Goal: Task Accomplishment & Management: Use online tool/utility

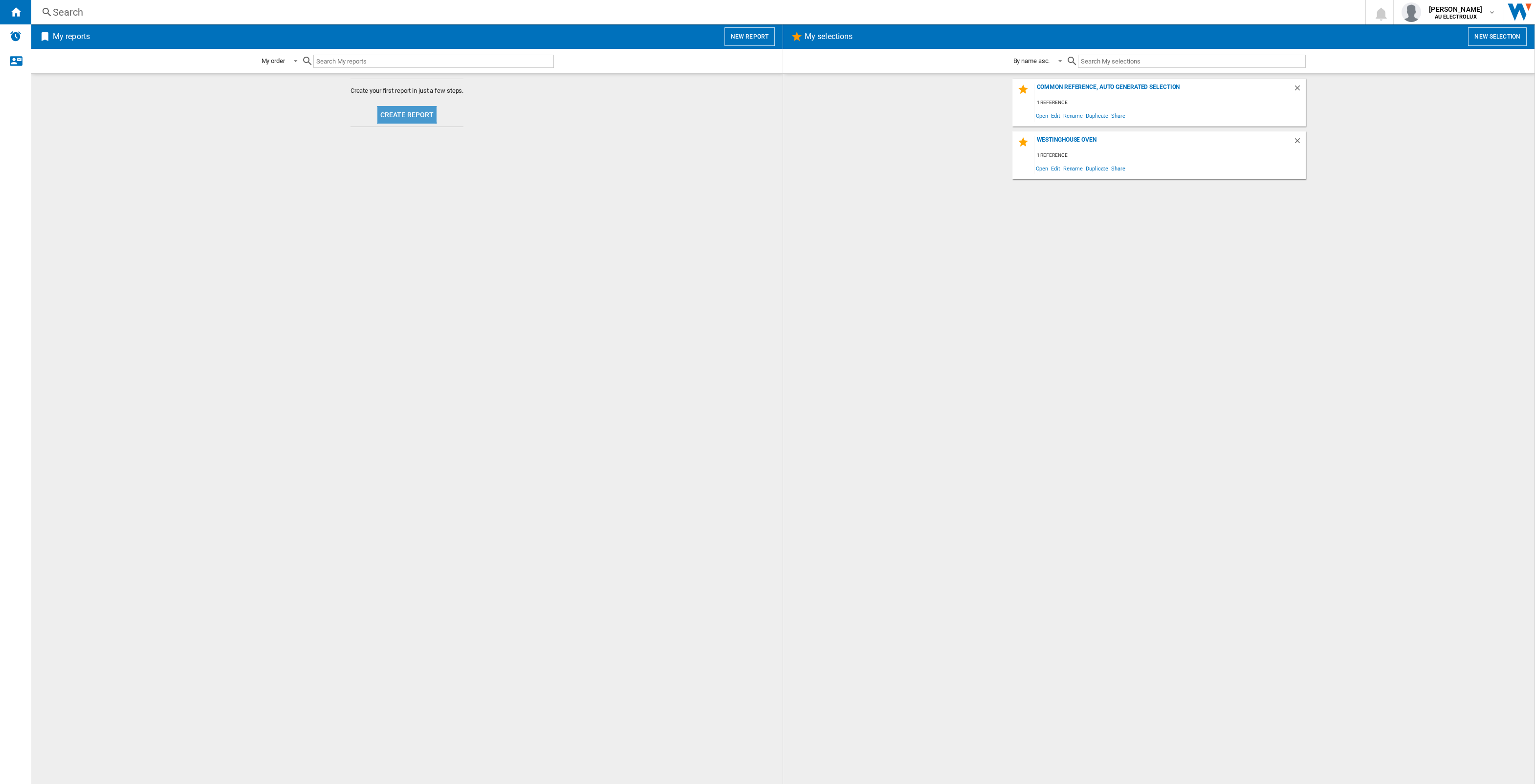
click at [400, 109] on button "Create report" at bounding box center [406, 115] width 59 height 18
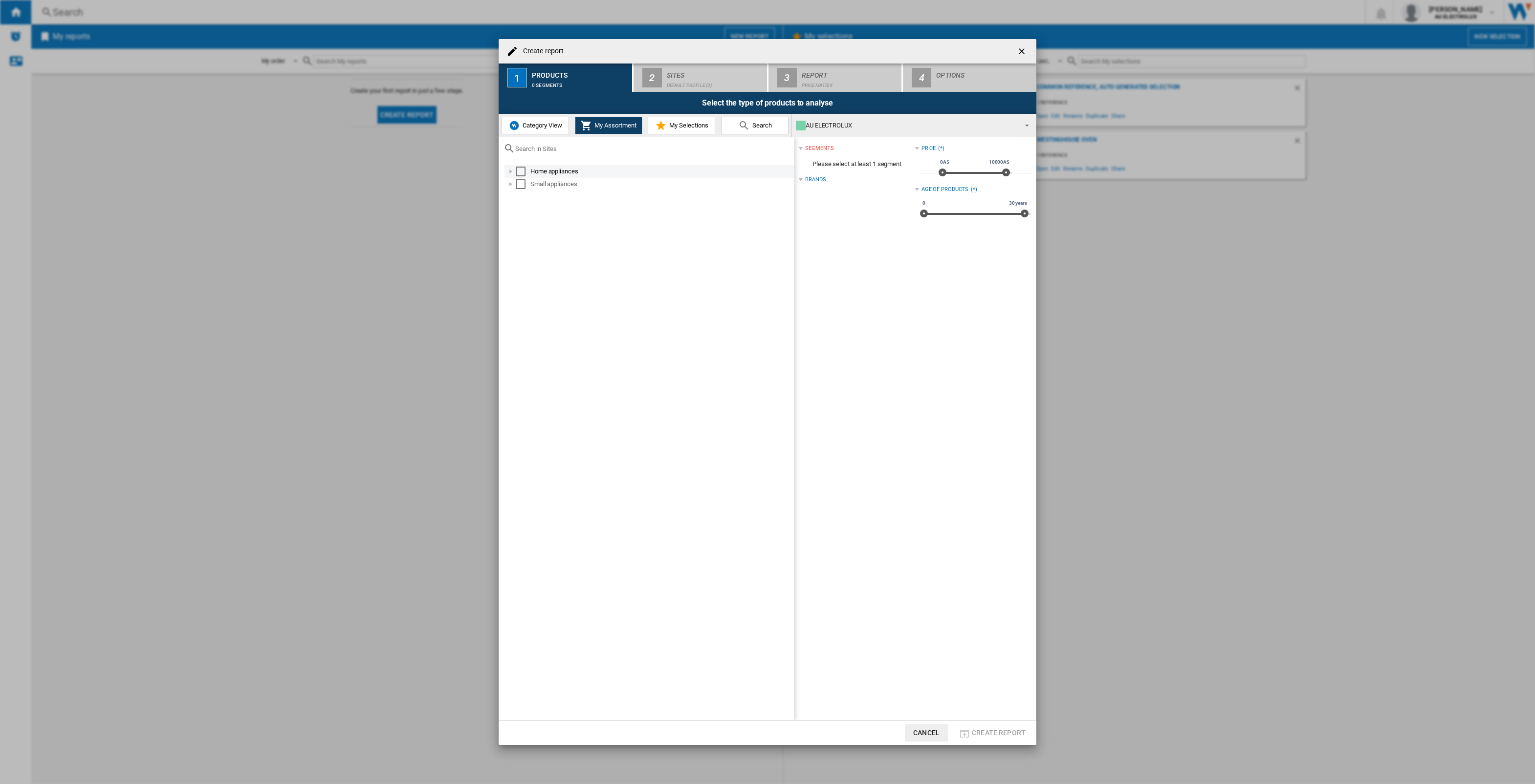
click at [510, 170] on div at bounding box center [511, 172] width 9 height 9
click at [520, 184] on div at bounding box center [521, 184] width 9 height 9
click at [538, 194] on div "Select" at bounding box center [542, 197] width 9 height 9
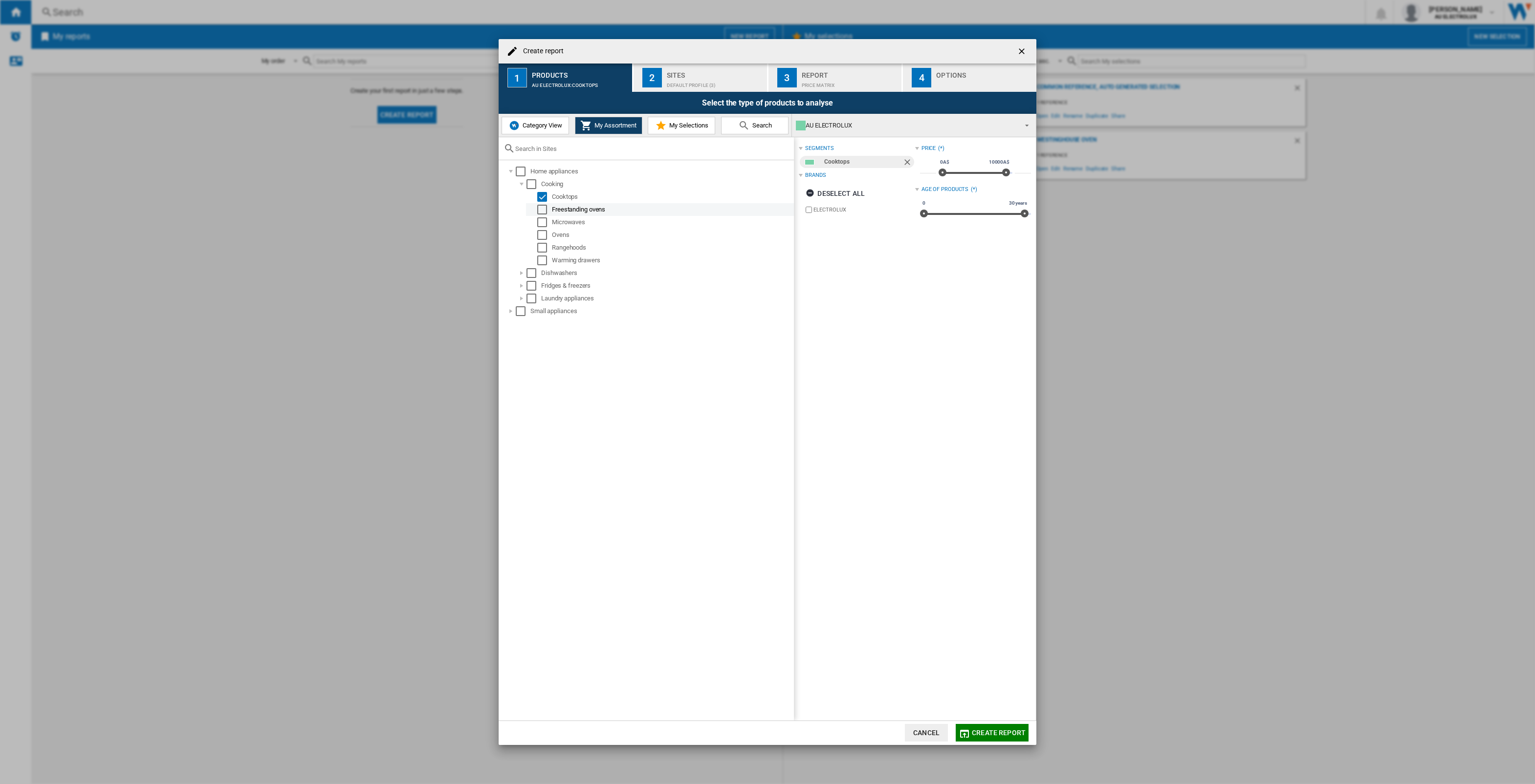
click at [543, 211] on div "Select" at bounding box center [542, 209] width 9 height 9
click at [539, 234] on div "Select" at bounding box center [542, 235] width 9 height 9
click at [541, 223] on div "Select" at bounding box center [542, 222] width 9 height 9
click at [544, 247] on div "Select" at bounding box center [542, 248] width 9 height 9
click at [522, 272] on div at bounding box center [521, 273] width 9 height 9
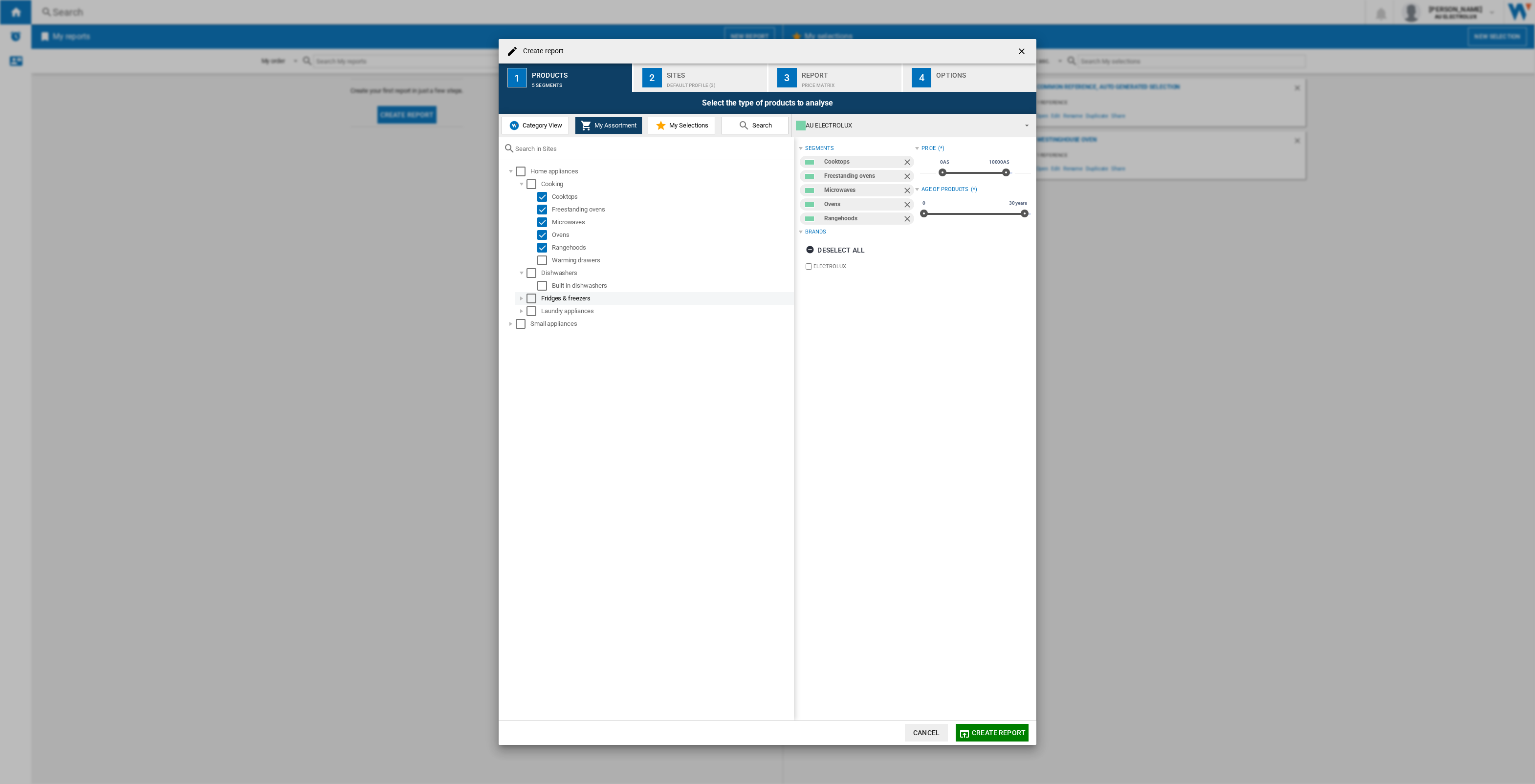
click at [521, 297] on div at bounding box center [521, 299] width 9 height 9
click at [541, 322] on div "Select" at bounding box center [542, 324] width 9 height 9
click at [541, 311] on div "Select" at bounding box center [542, 311] width 9 height 9
click at [540, 286] on div "Select" at bounding box center [542, 286] width 9 height 9
click at [520, 334] on div at bounding box center [521, 336] width 9 height 9
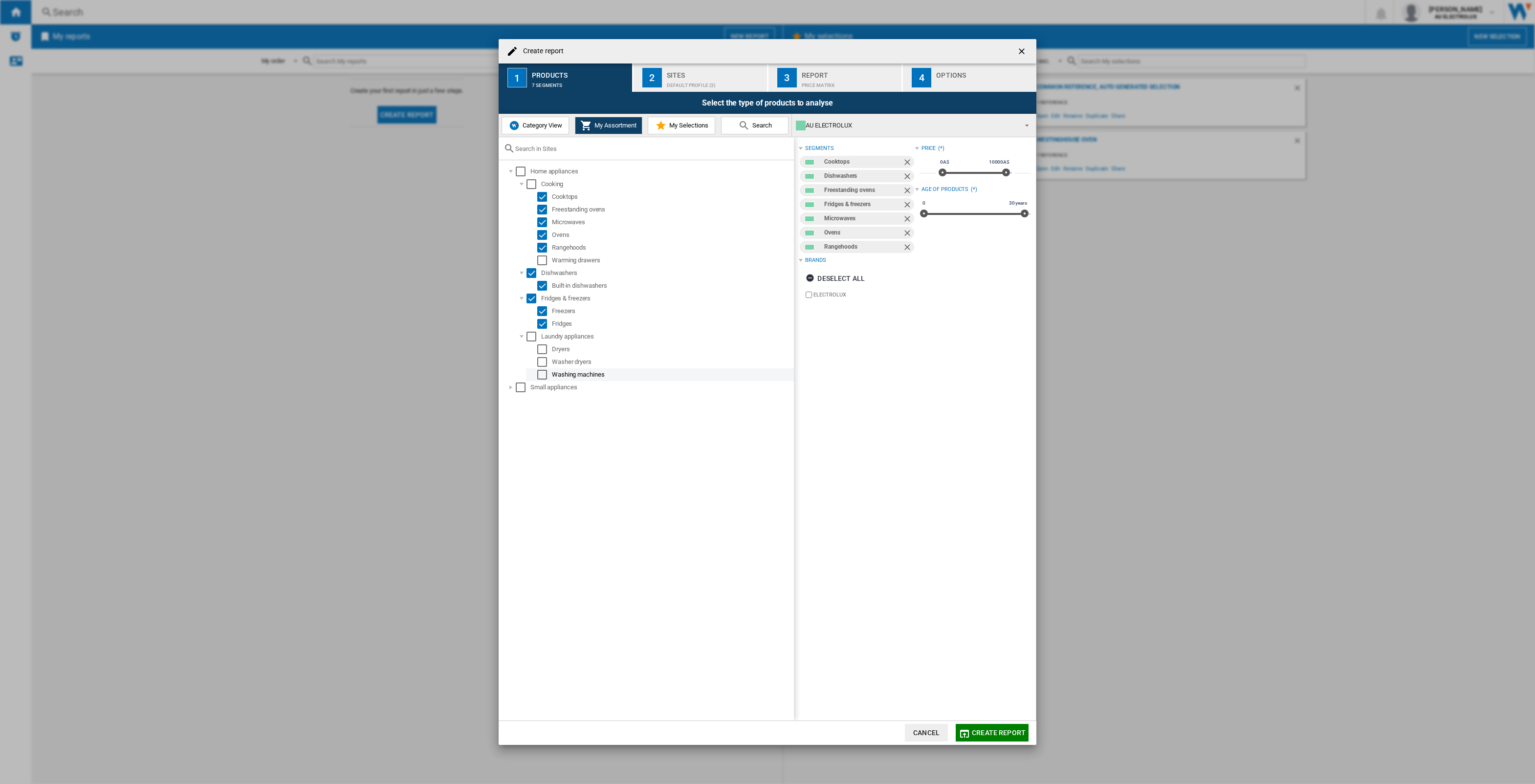
click at [543, 372] on div "Select" at bounding box center [542, 374] width 9 height 9
click at [543, 351] on div "Select" at bounding box center [542, 350] width 9 height 9
click at [540, 361] on div "Select" at bounding box center [542, 362] width 9 height 9
click at [511, 387] on div at bounding box center [511, 387] width 9 height 9
click at [520, 399] on div at bounding box center [521, 400] width 9 height 9
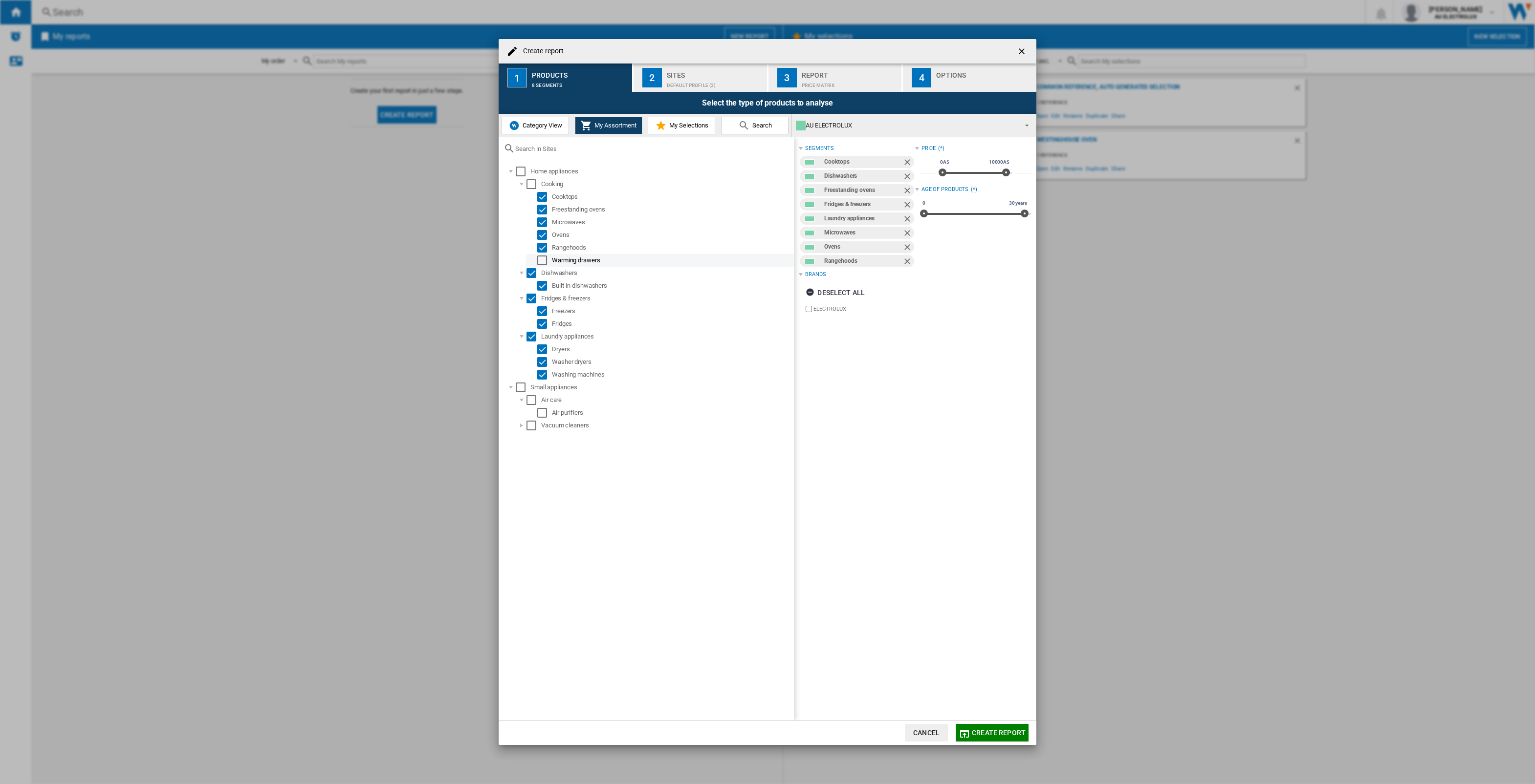
click at [541, 260] on div "Select" at bounding box center [542, 260] width 9 height 9
click at [508, 387] on div at bounding box center [511, 387] width 9 height 9
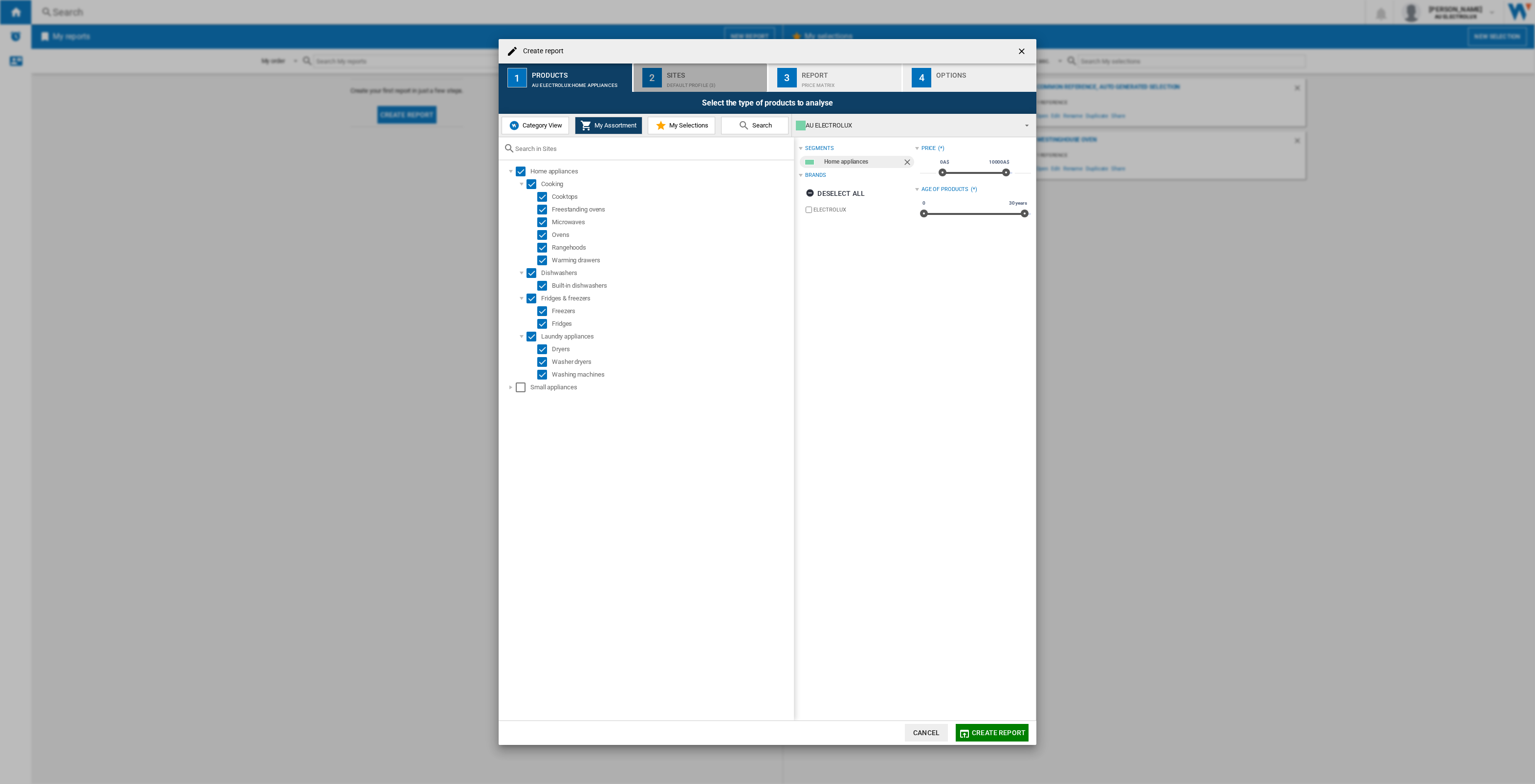
click at [693, 82] on div "Default profile (3)" at bounding box center [715, 82] width 96 height 10
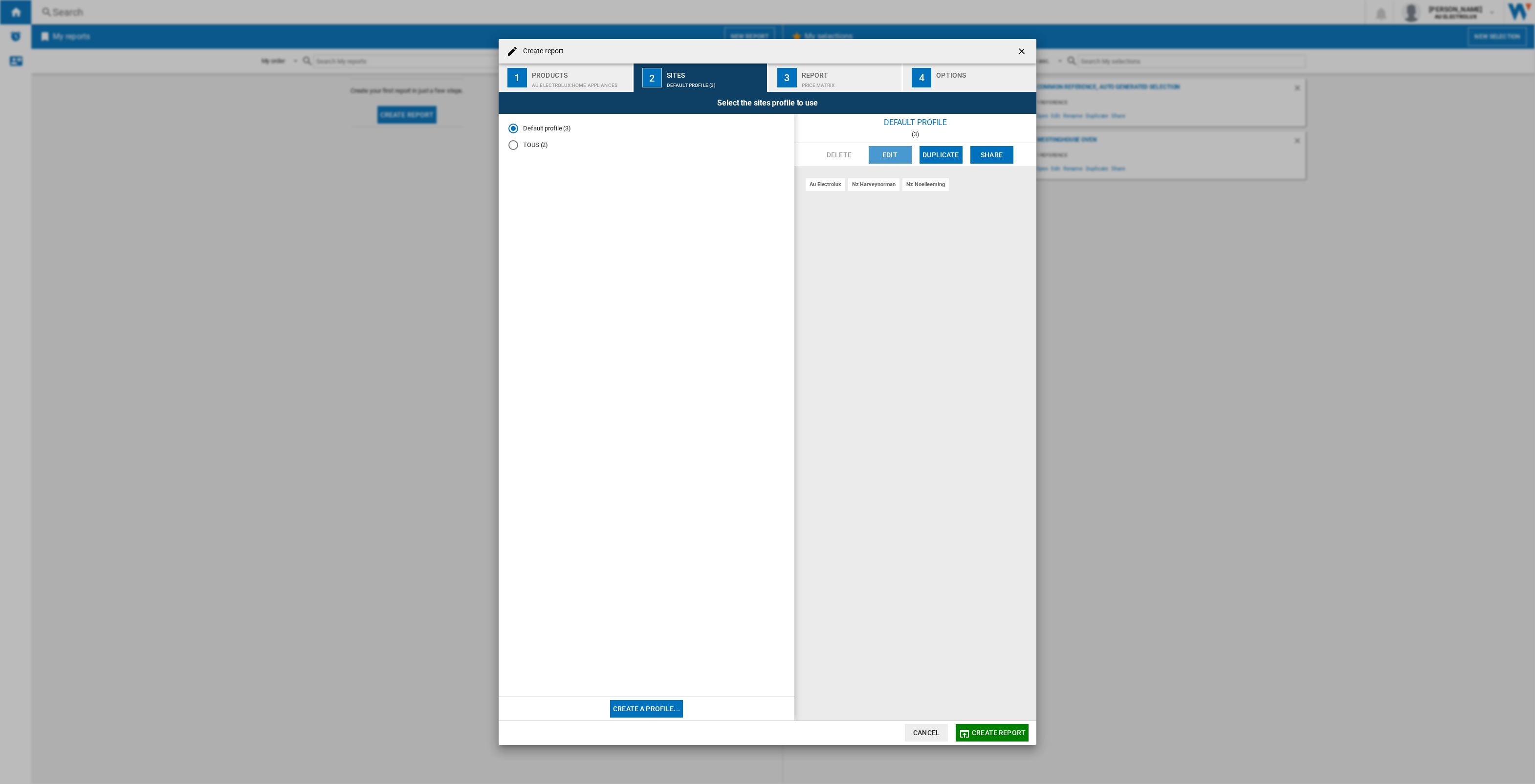
click at [894, 155] on button "Edit" at bounding box center [890, 155] width 43 height 18
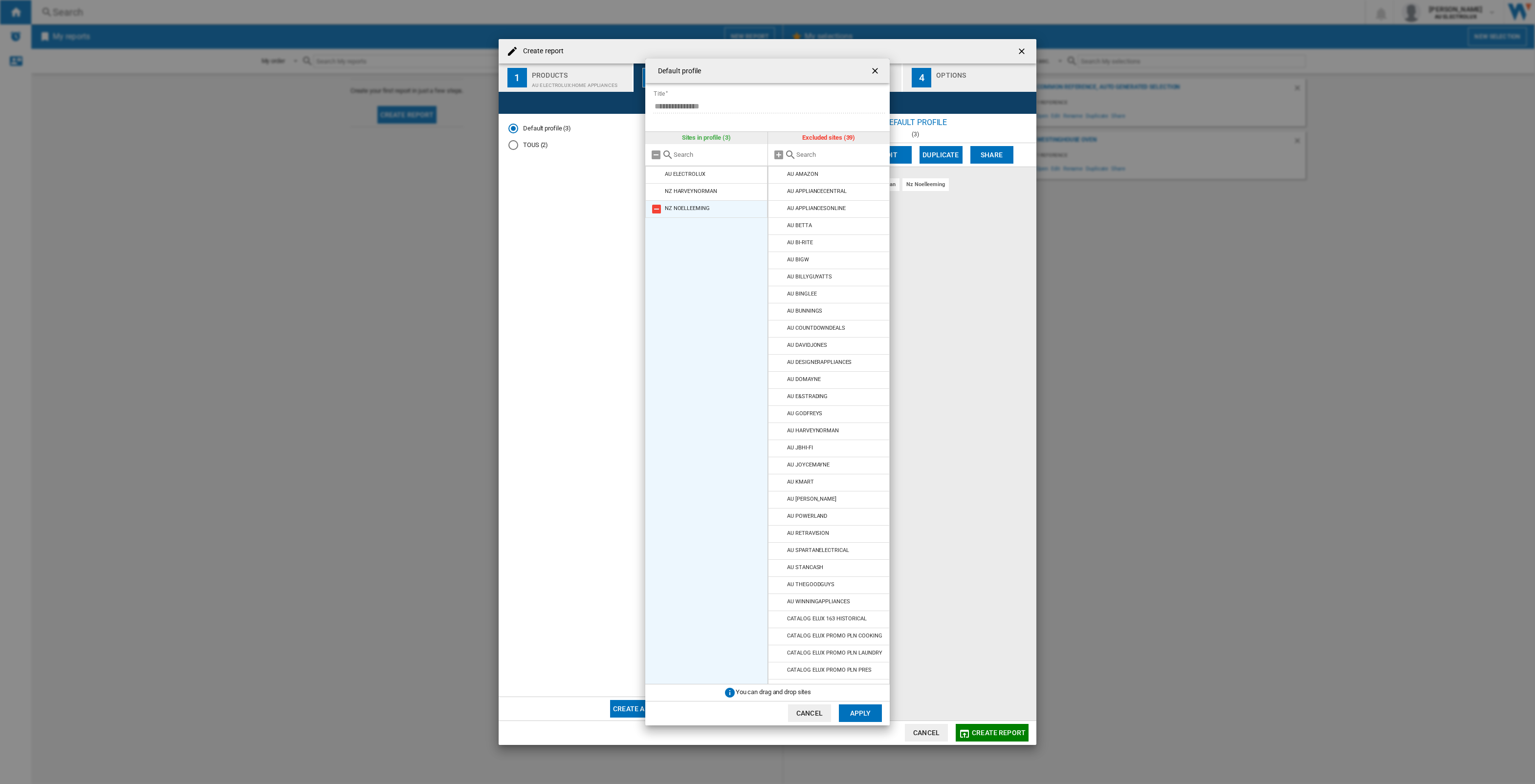
click at [657, 207] on md-icon at bounding box center [656, 209] width 11 height 11
click at [657, 194] on md-icon at bounding box center [656, 192] width 11 height 11
click at [776, 226] on md-icon at bounding box center [779, 226] width 11 height 11
click at [779, 275] on md-icon at bounding box center [779, 277] width 11 height 11
click at [780, 399] on md-icon at bounding box center [779, 397] width 11 height 11
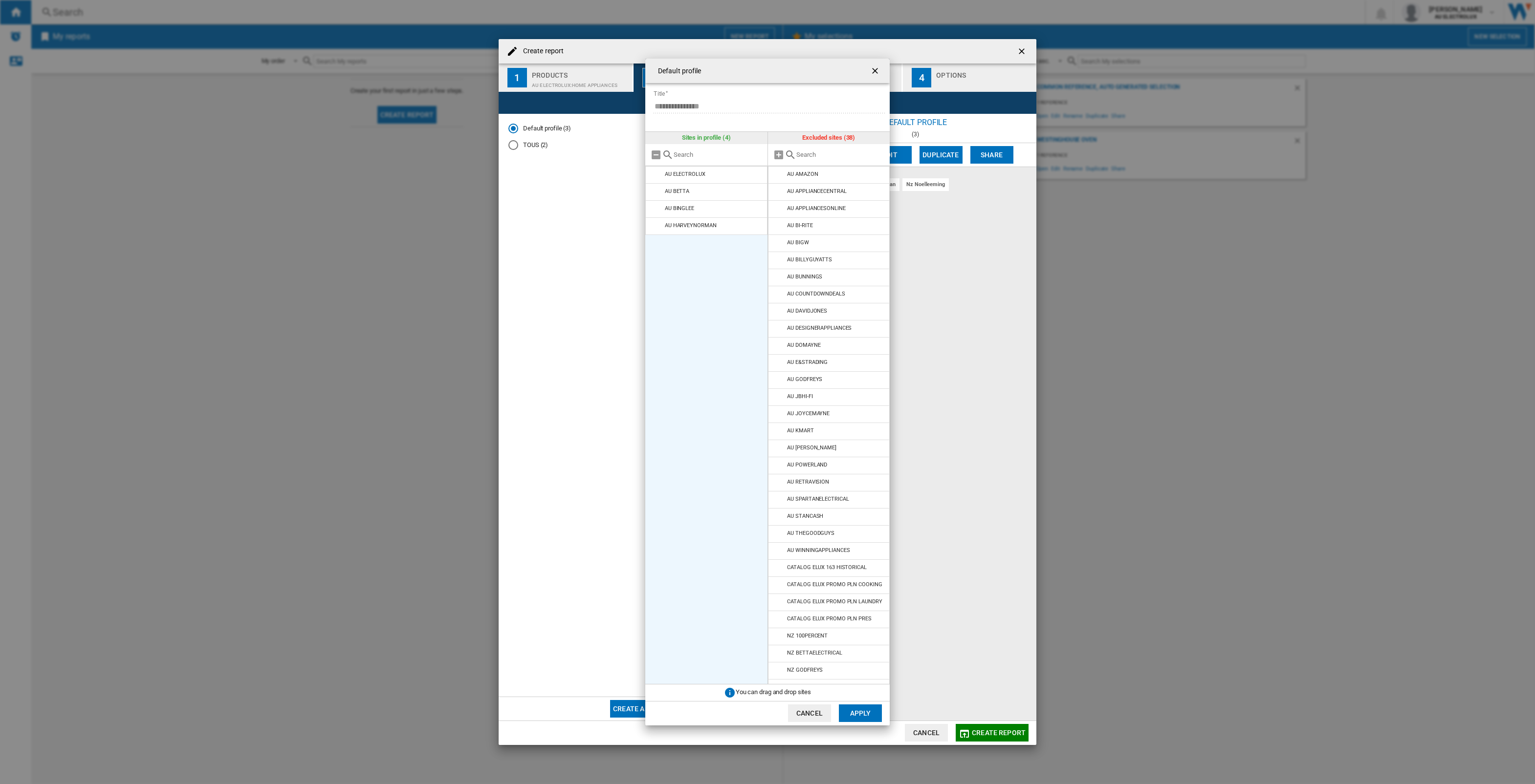
click at [780, 399] on md-icon at bounding box center [779, 397] width 11 height 11
click at [782, 367] on md-icon at bounding box center [779, 363] width 11 height 11
click at [777, 502] on md-icon at bounding box center [779, 499] width 11 height 11
click at [853, 713] on button "Apply" at bounding box center [861, 713] width 43 height 18
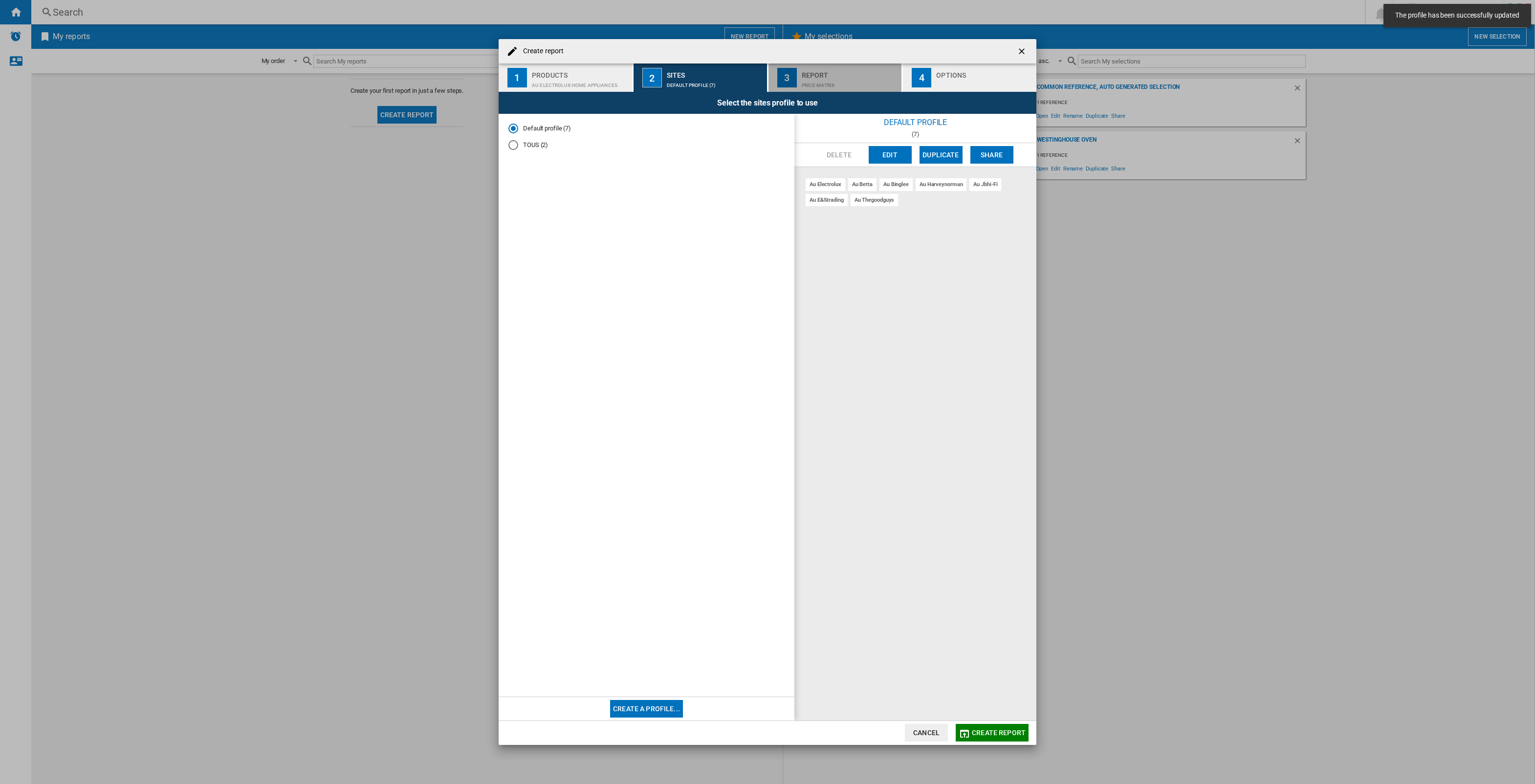
click at [824, 81] on div "Price Matrix" at bounding box center [850, 82] width 96 height 10
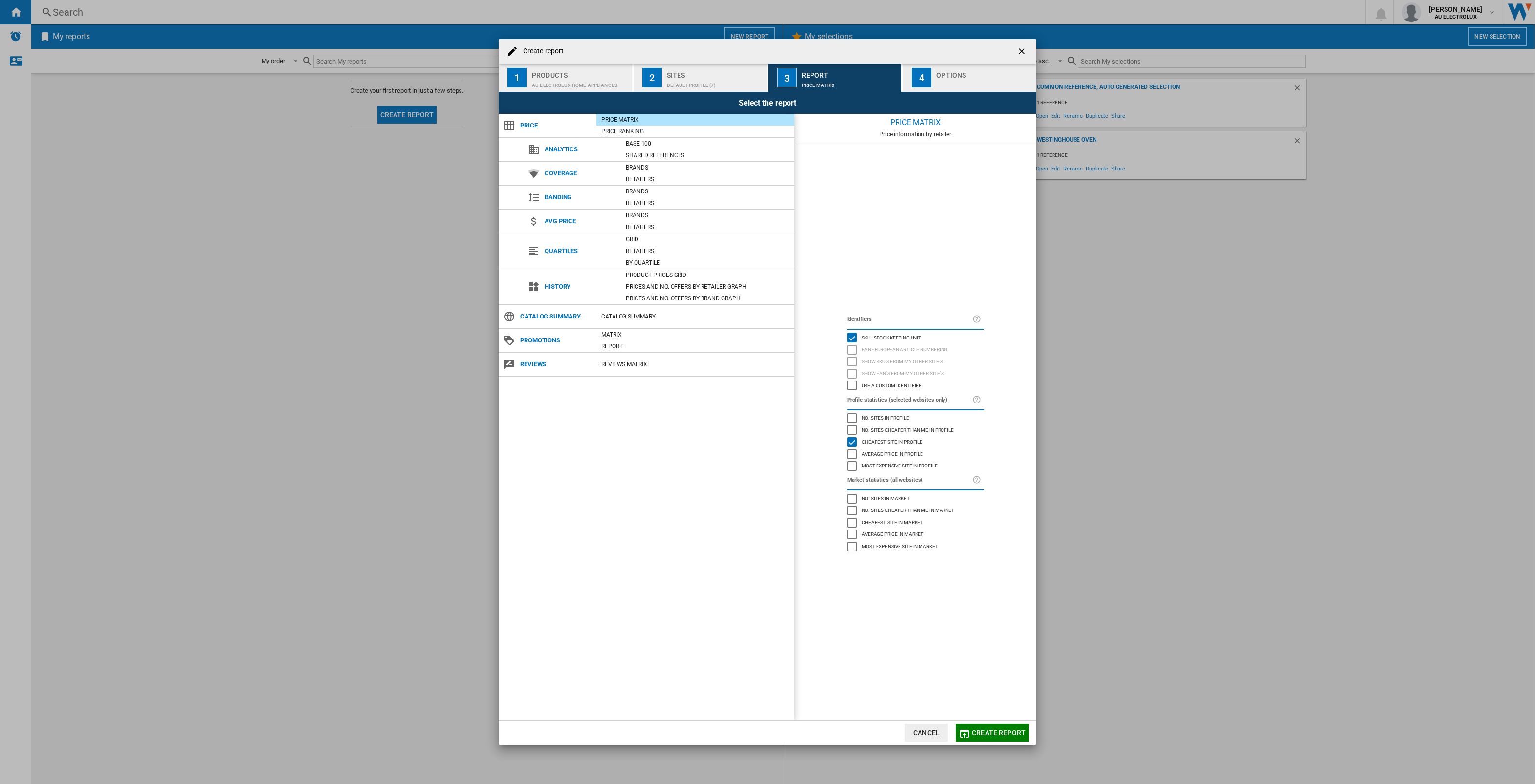
click at [949, 74] on div "Options" at bounding box center [984, 73] width 96 height 10
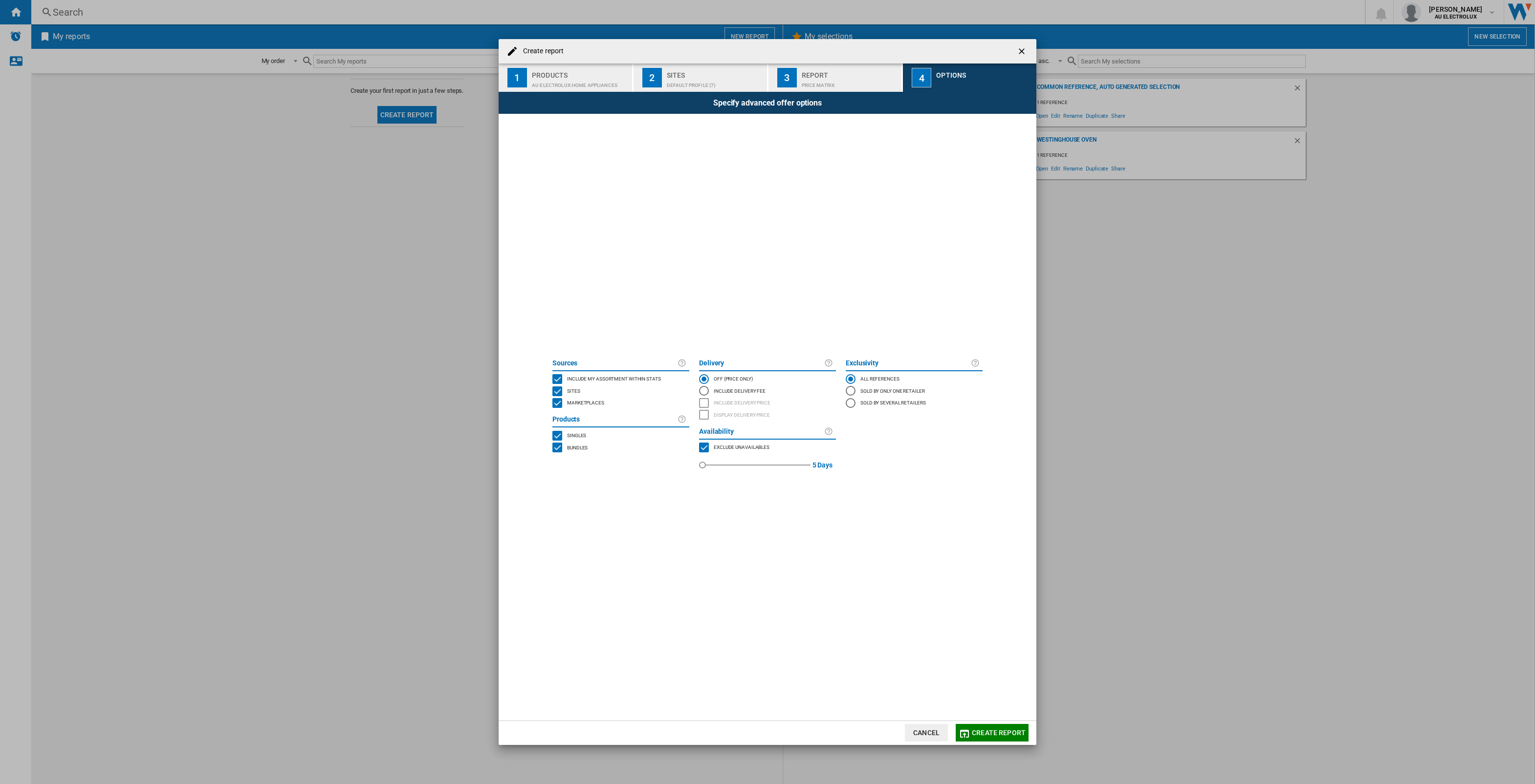
click at [983, 733] on span "Create report" at bounding box center [999, 733] width 54 height 8
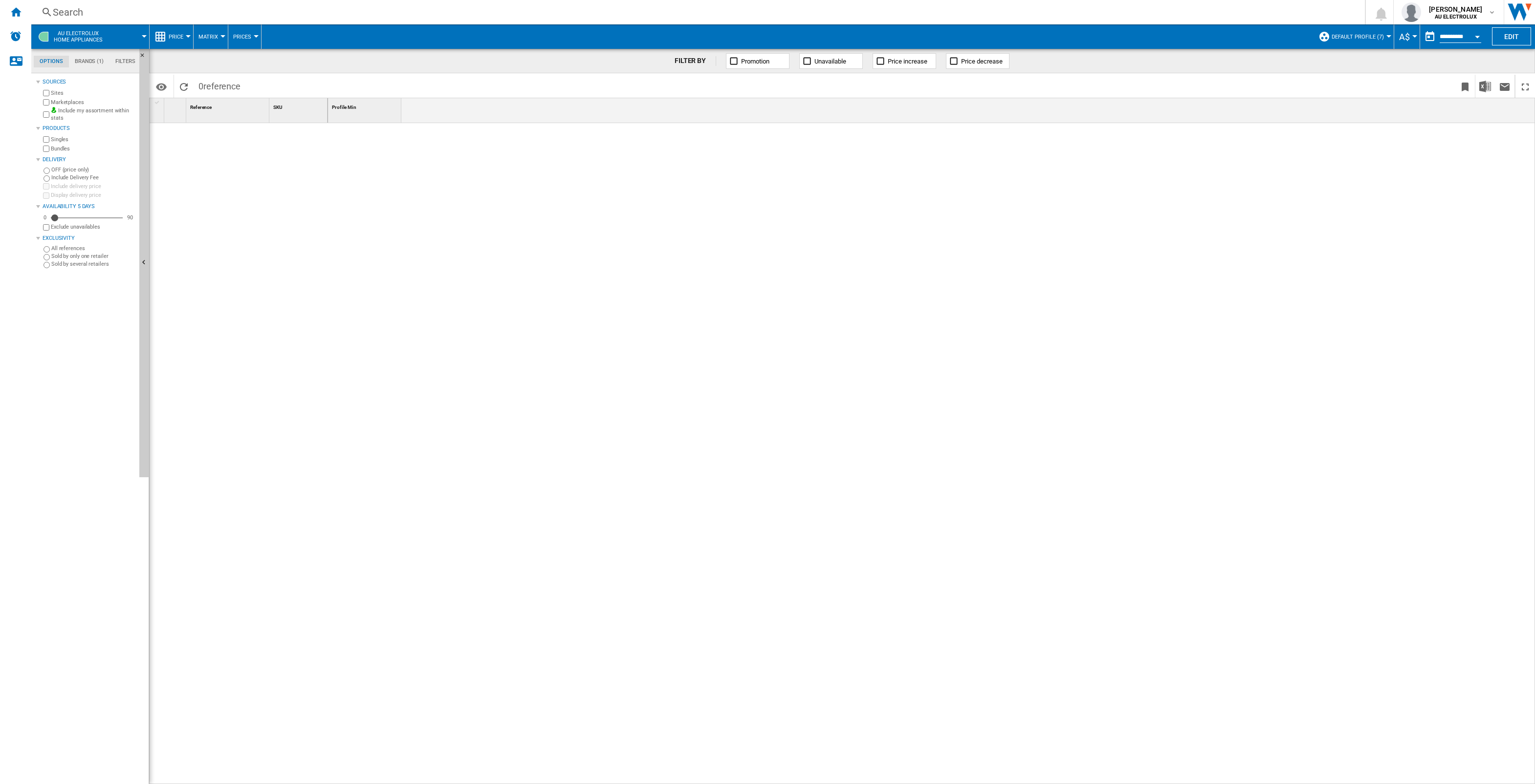
click at [206, 34] on span "Matrix" at bounding box center [208, 37] width 20 height 7
click at [177, 41] on md-backdrop at bounding box center [768, 392] width 1535 height 784
click at [179, 35] on span "Price" at bounding box center [176, 37] width 15 height 7
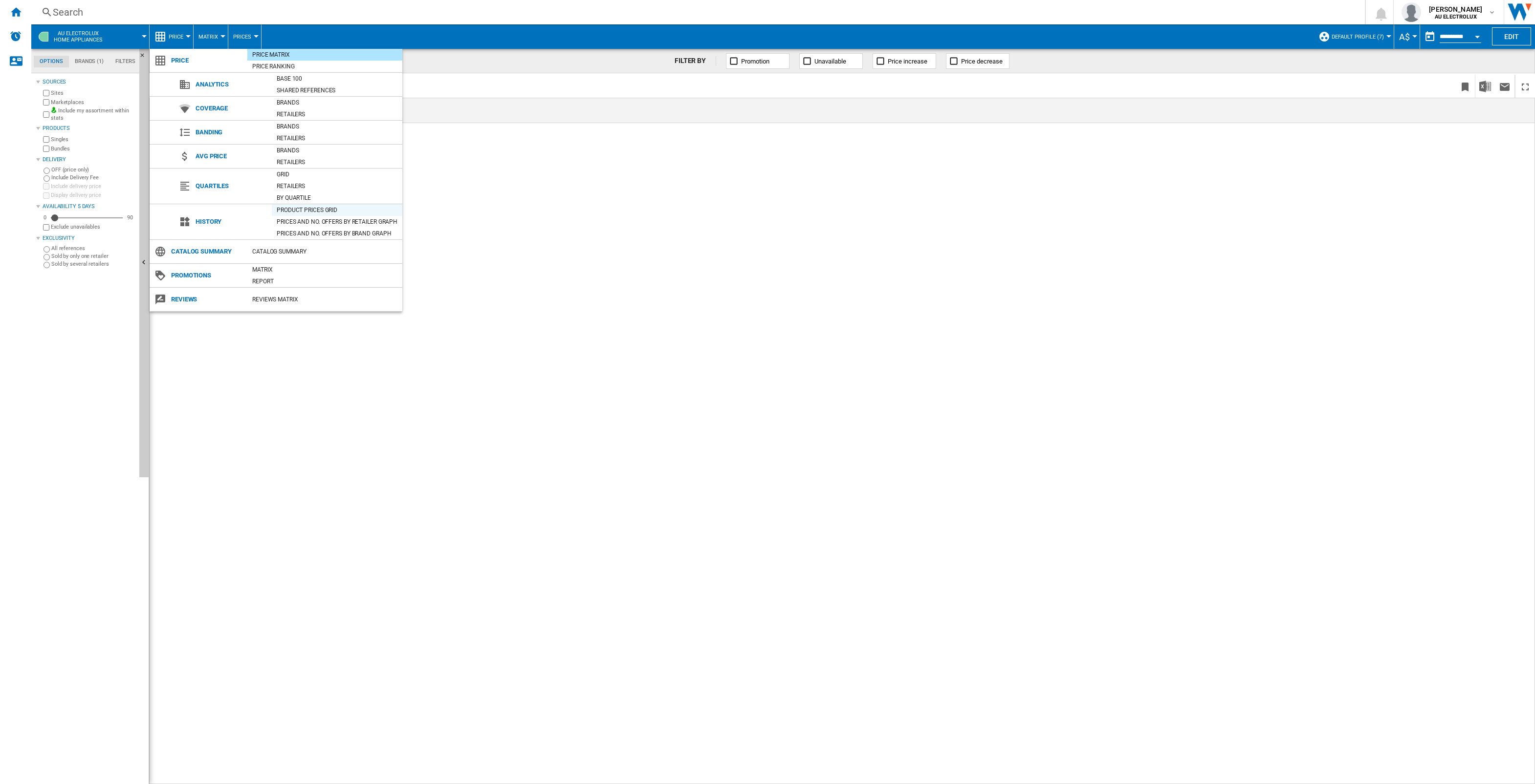
click at [297, 210] on div "Product prices grid" at bounding box center [337, 210] width 130 height 9
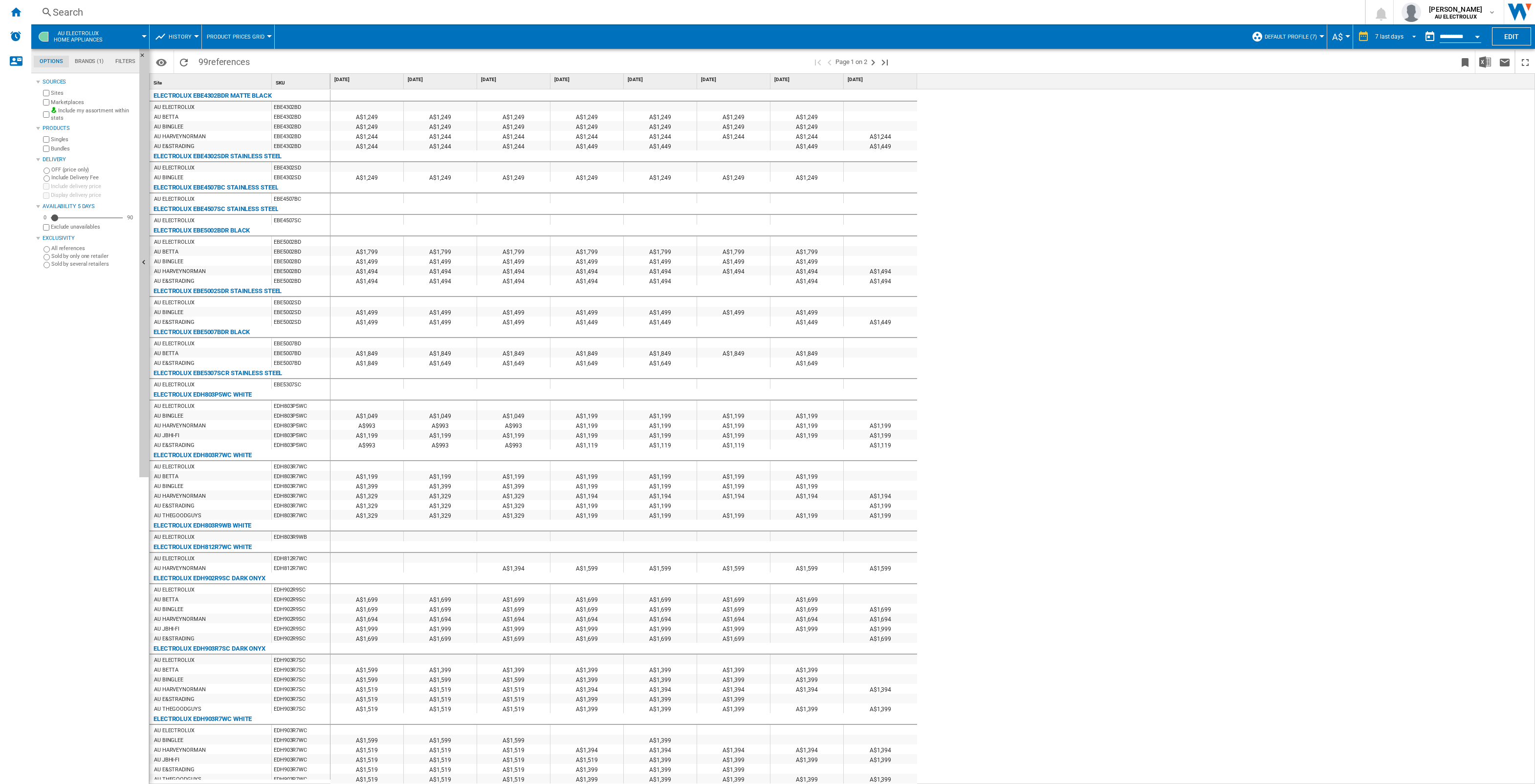
click at [1406, 33] on span "REPORTS.WIZARD.STEPS.REPORT.STEPS.REPORT_OPTIONS.PERIOD: 7 last days" at bounding box center [1411, 35] width 11 height 8
click at [1475, 33] on md-backdrop at bounding box center [768, 392] width 1535 height 784
click at [1475, 34] on button "Open calendar" at bounding box center [1477, 35] width 18 height 18
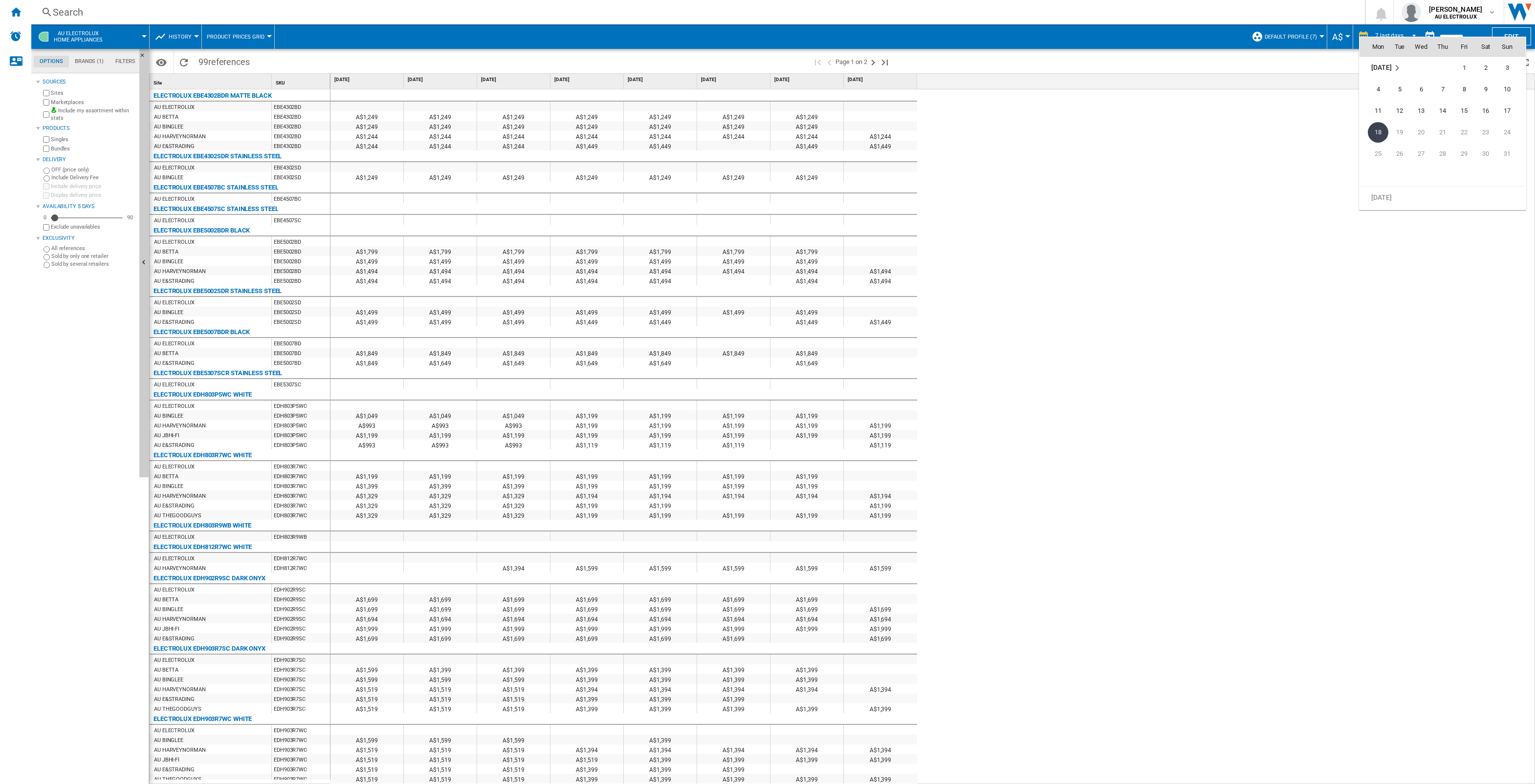
click at [1395, 68] on md-icon "August 2025" at bounding box center [1397, 68] width 11 height 11
click at [1485, 157] on span "May" at bounding box center [1485, 155] width 20 height 20
click at [1479, 154] on span "31" at bounding box center [1485, 154] width 20 height 20
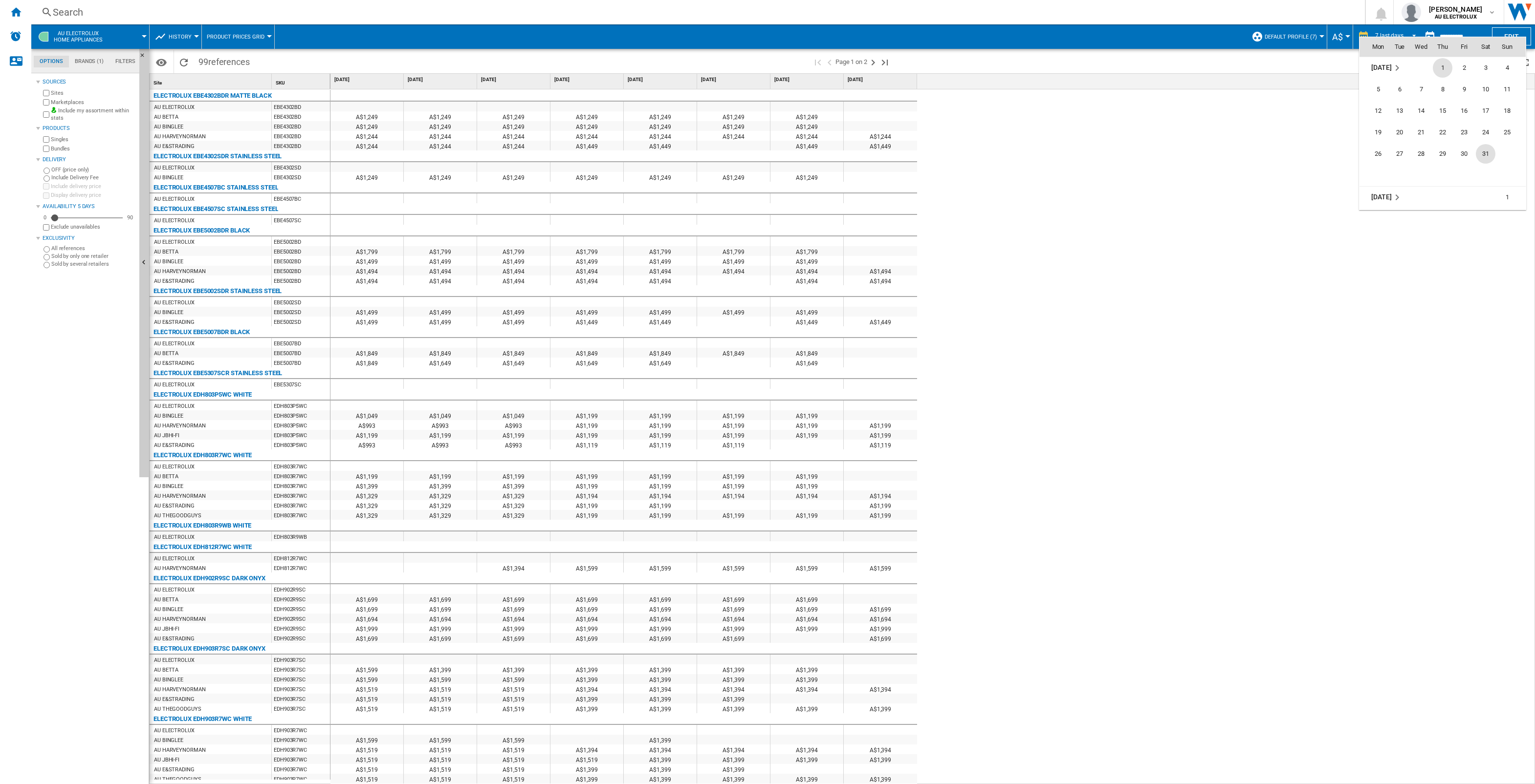
type input "**********"
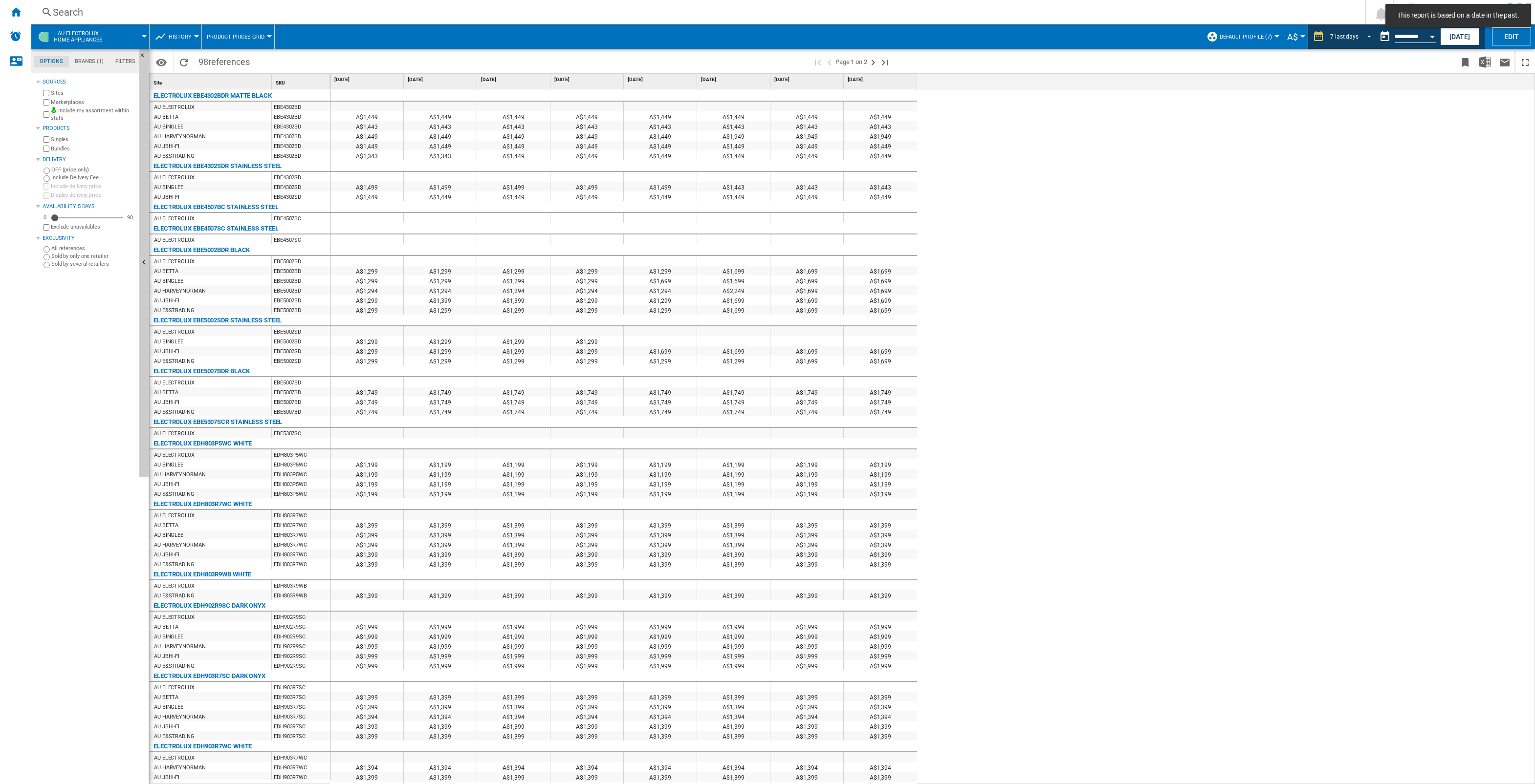
click at [1364, 37] on span "REPORTS.WIZARD.STEPS.REPORT.STEPS.REPORT_OPTIONS.PERIOD: 7 last days" at bounding box center [1366, 35] width 11 height 8
click at [1351, 139] on div "16 last weeks" at bounding box center [1345, 139] width 35 height 8
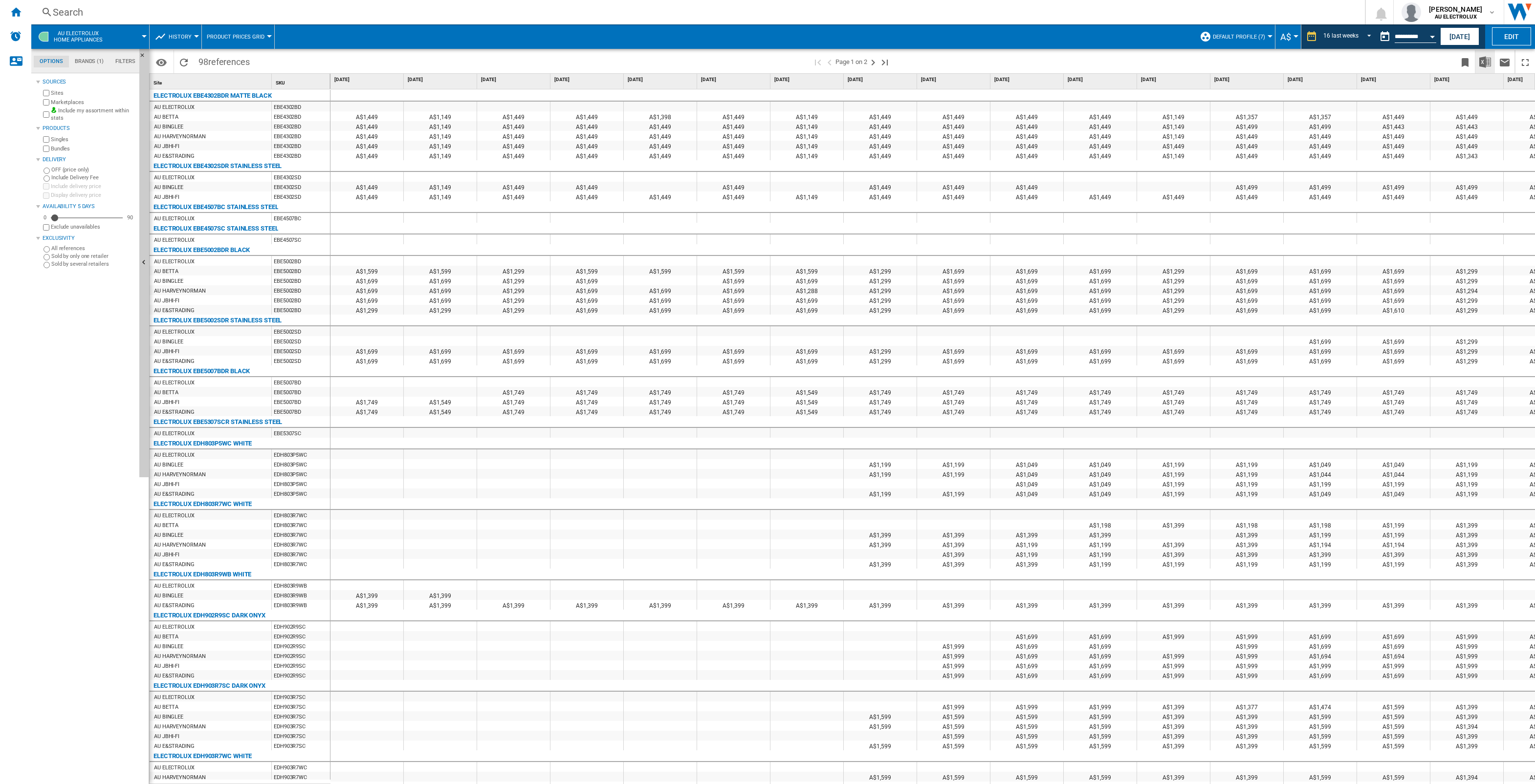
click at [1487, 64] on img "Download in Excel" at bounding box center [1485, 62] width 11 height 11
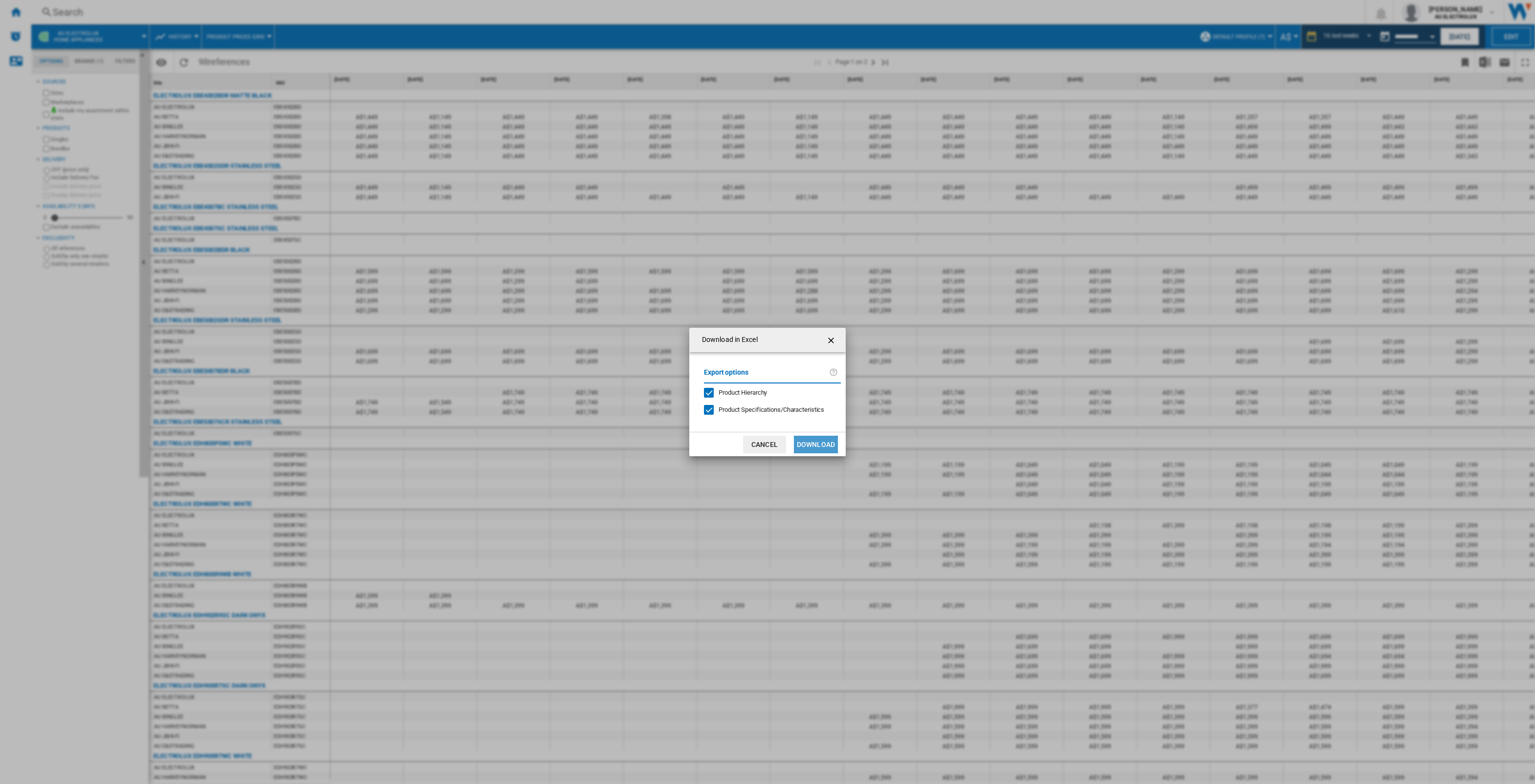
click at [810, 445] on button "Download" at bounding box center [816, 444] width 44 height 18
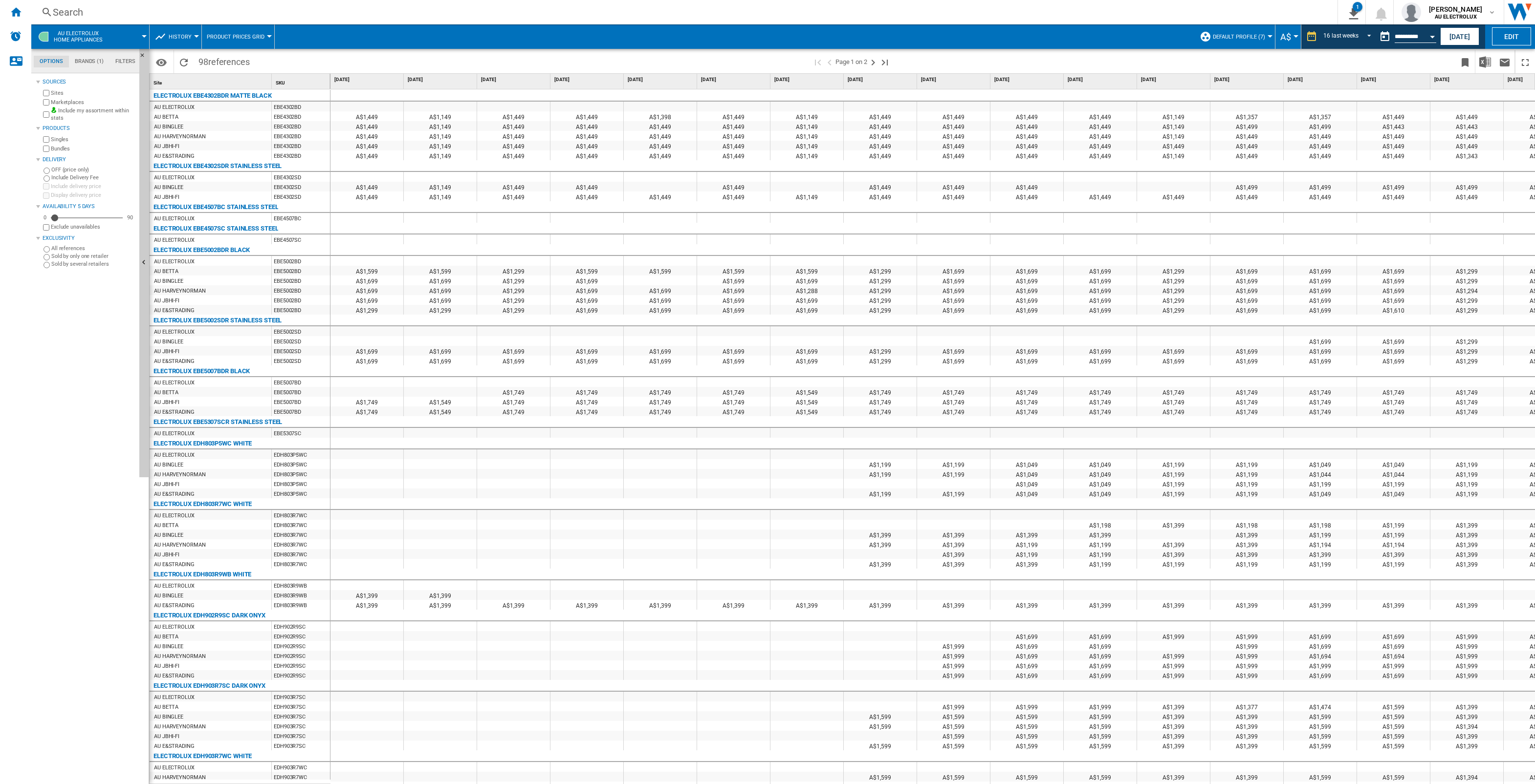
click at [142, 35] on div at bounding box center [143, 36] width 5 height 3
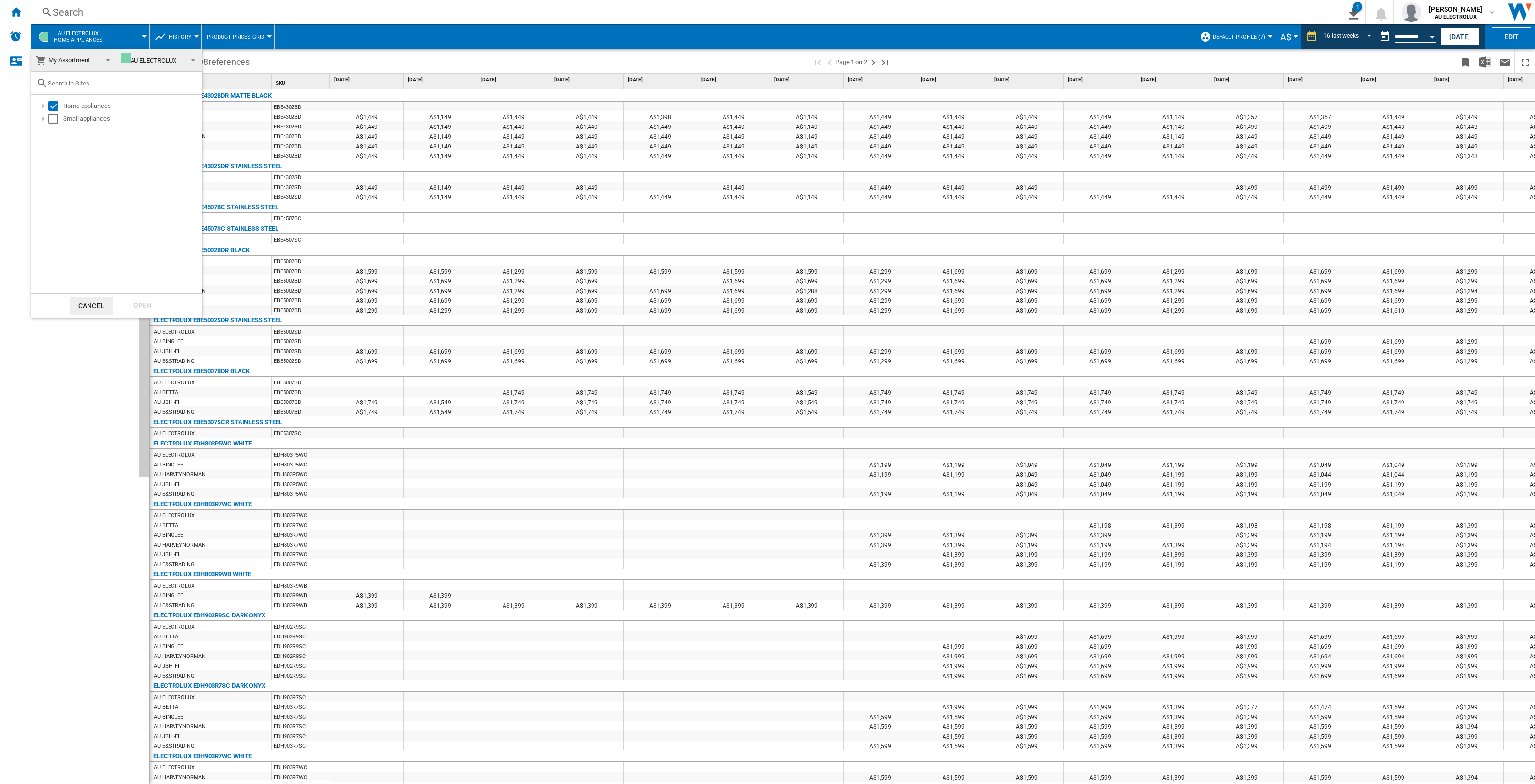
click at [173, 59] on div "AU ELECTROLUX" at bounding box center [149, 60] width 57 height 8
click at [173, 59] on div "AU ELECTROLUX" at bounding box center [145, 60] width 57 height 12
click at [101, 302] on button "Cancel" at bounding box center [91, 305] width 43 height 18
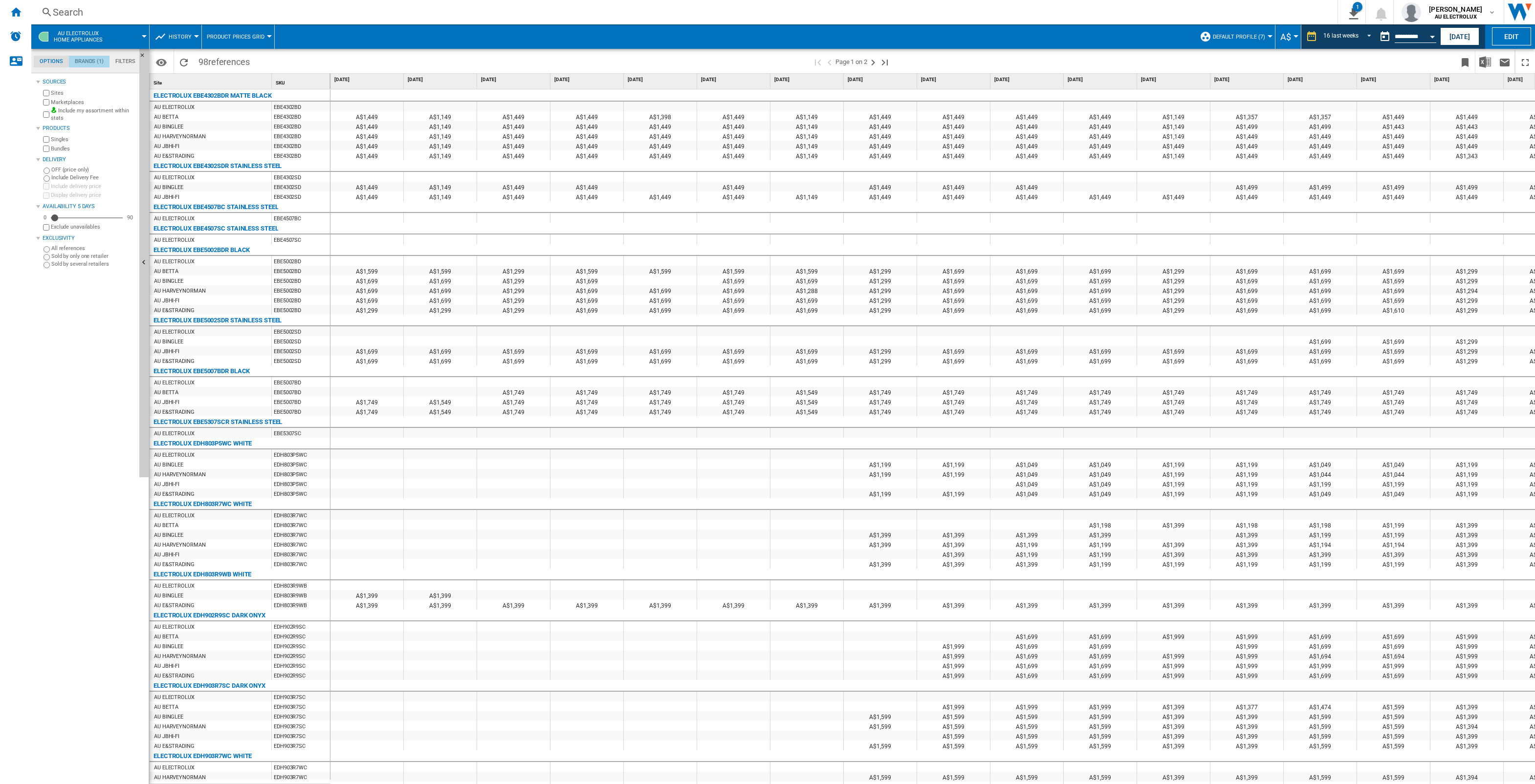
click at [90, 61] on md-tab-item "Brands (1)" at bounding box center [89, 61] width 41 height 11
click at [56, 59] on md-tab-item "Options" at bounding box center [51, 61] width 35 height 11
click at [16, 10] on ng-md-icon "Home" at bounding box center [15, 11] width 11 height 11
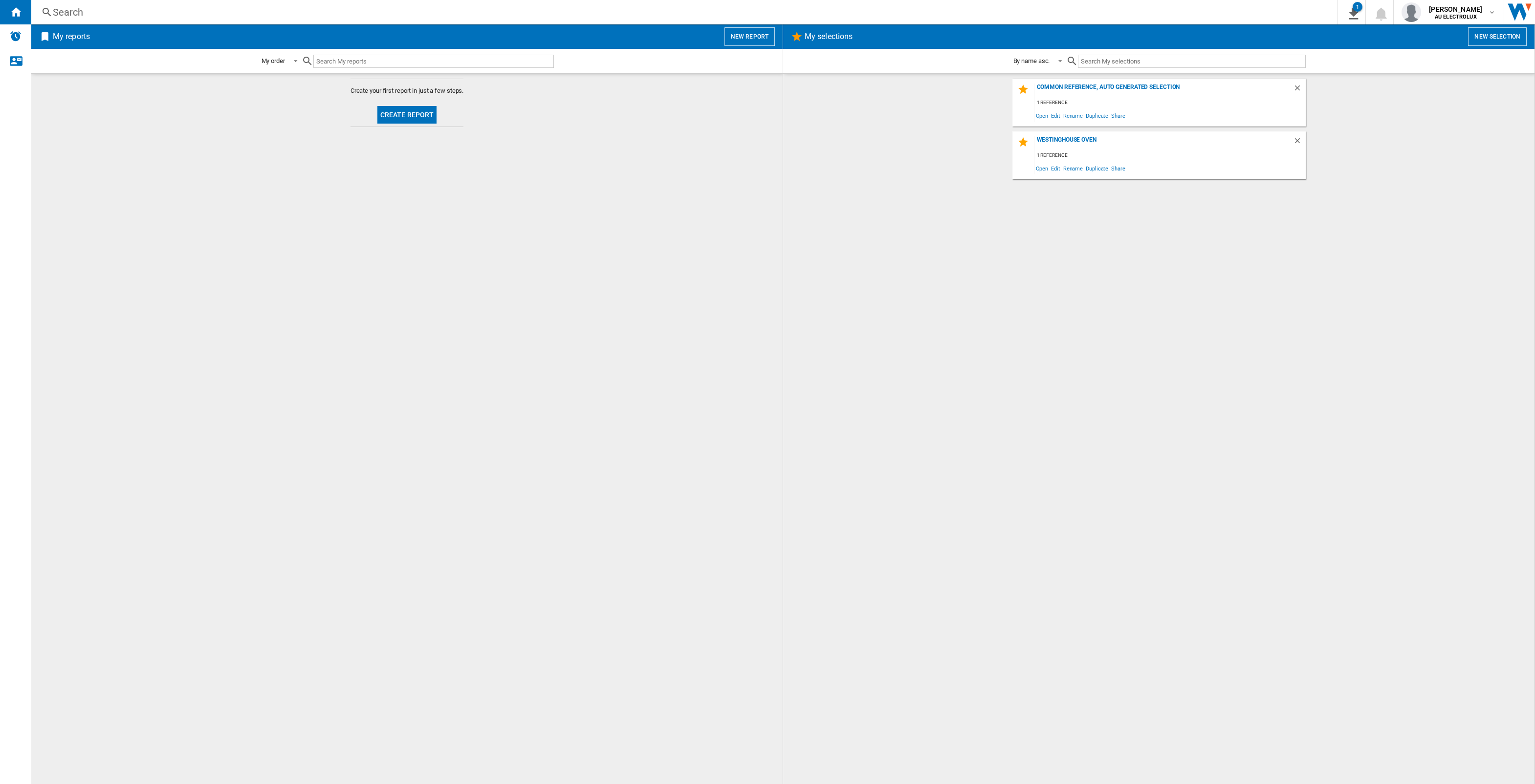
click at [411, 115] on button "Create report" at bounding box center [406, 115] width 59 height 18
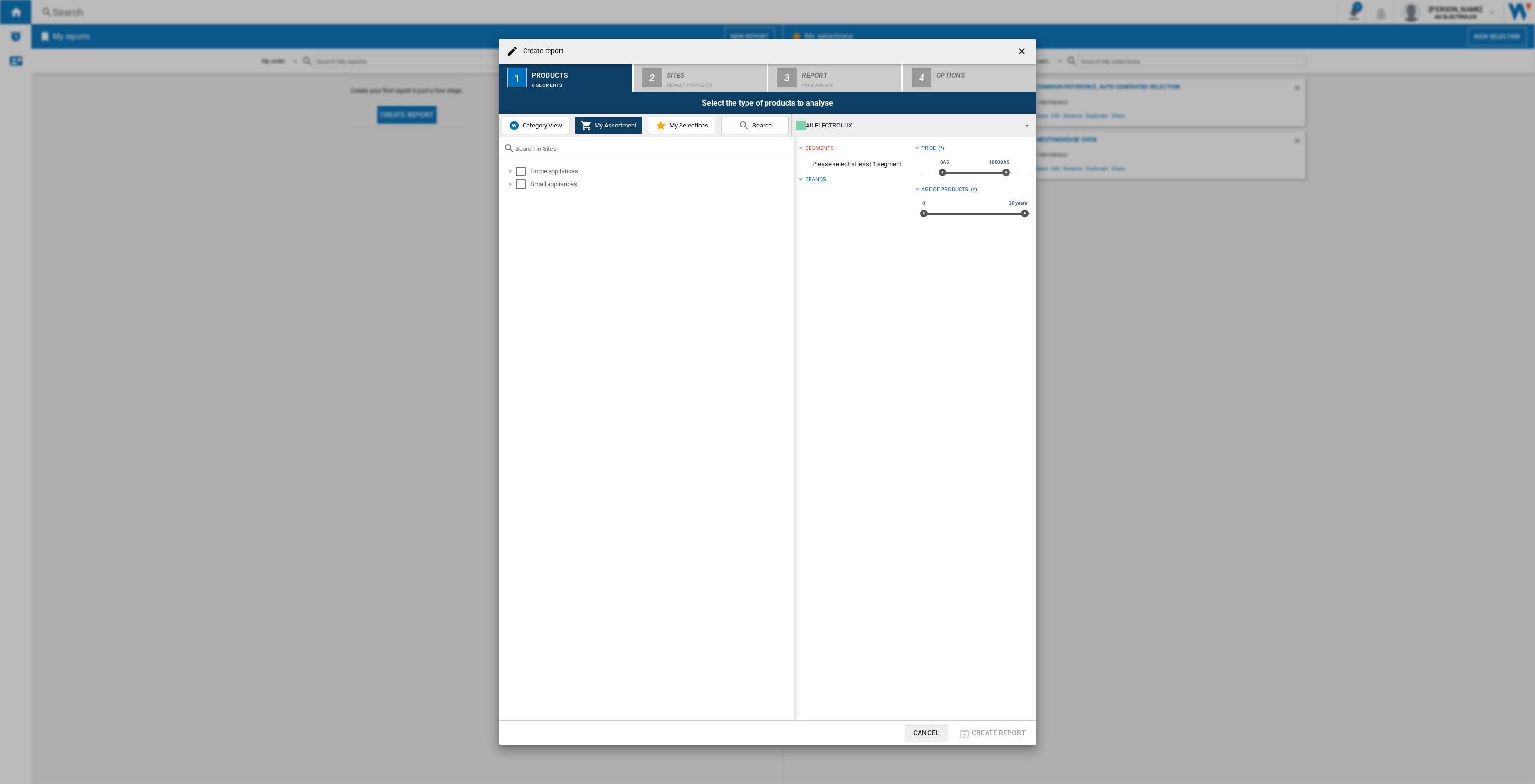
click at [536, 125] on span "Category View" at bounding box center [541, 125] width 42 height 8
click at [506, 171] on div "Create report ..." at bounding box center [505, 172] width 9 height 9
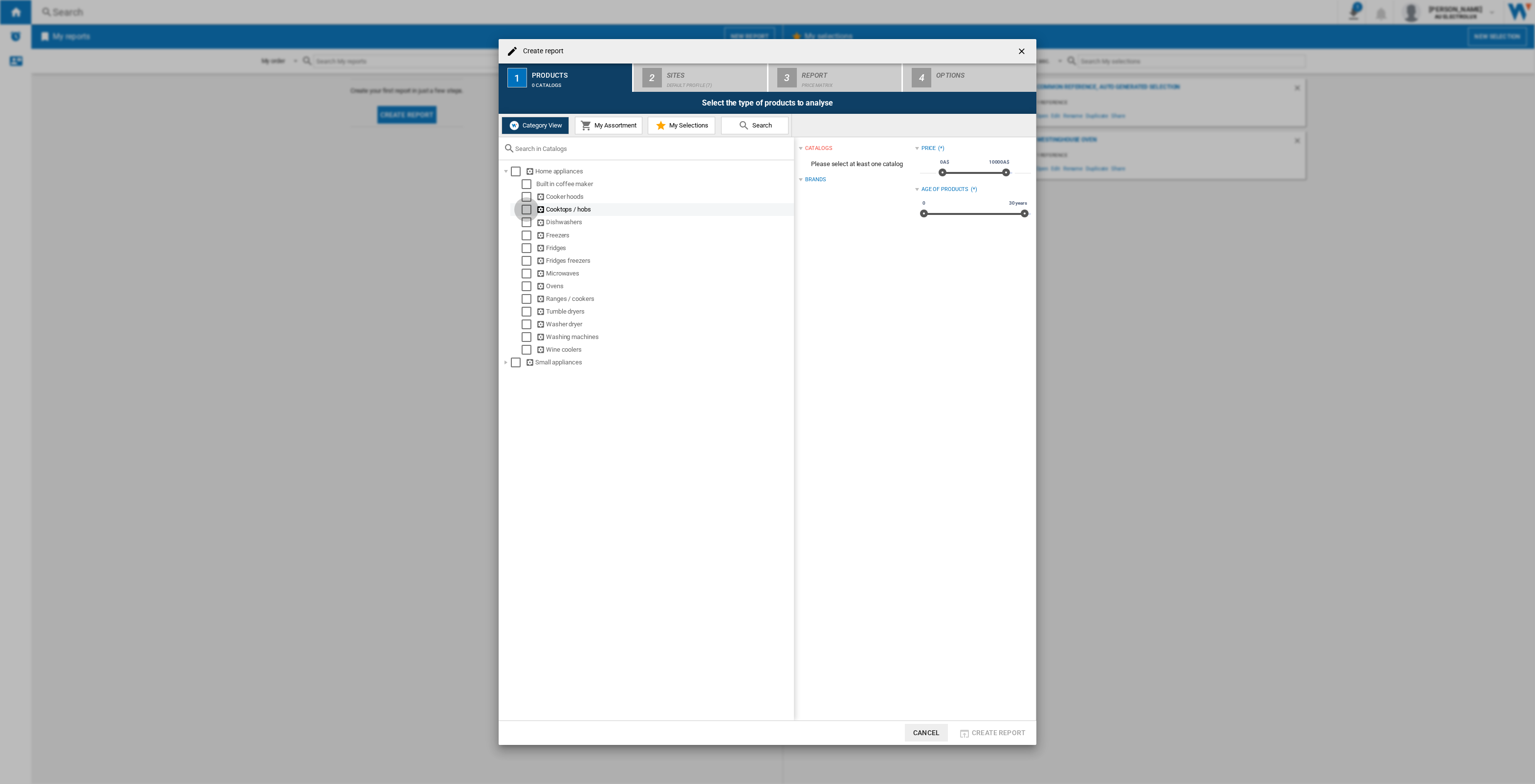
click at [526, 207] on div "Select" at bounding box center [526, 209] width 9 height 9
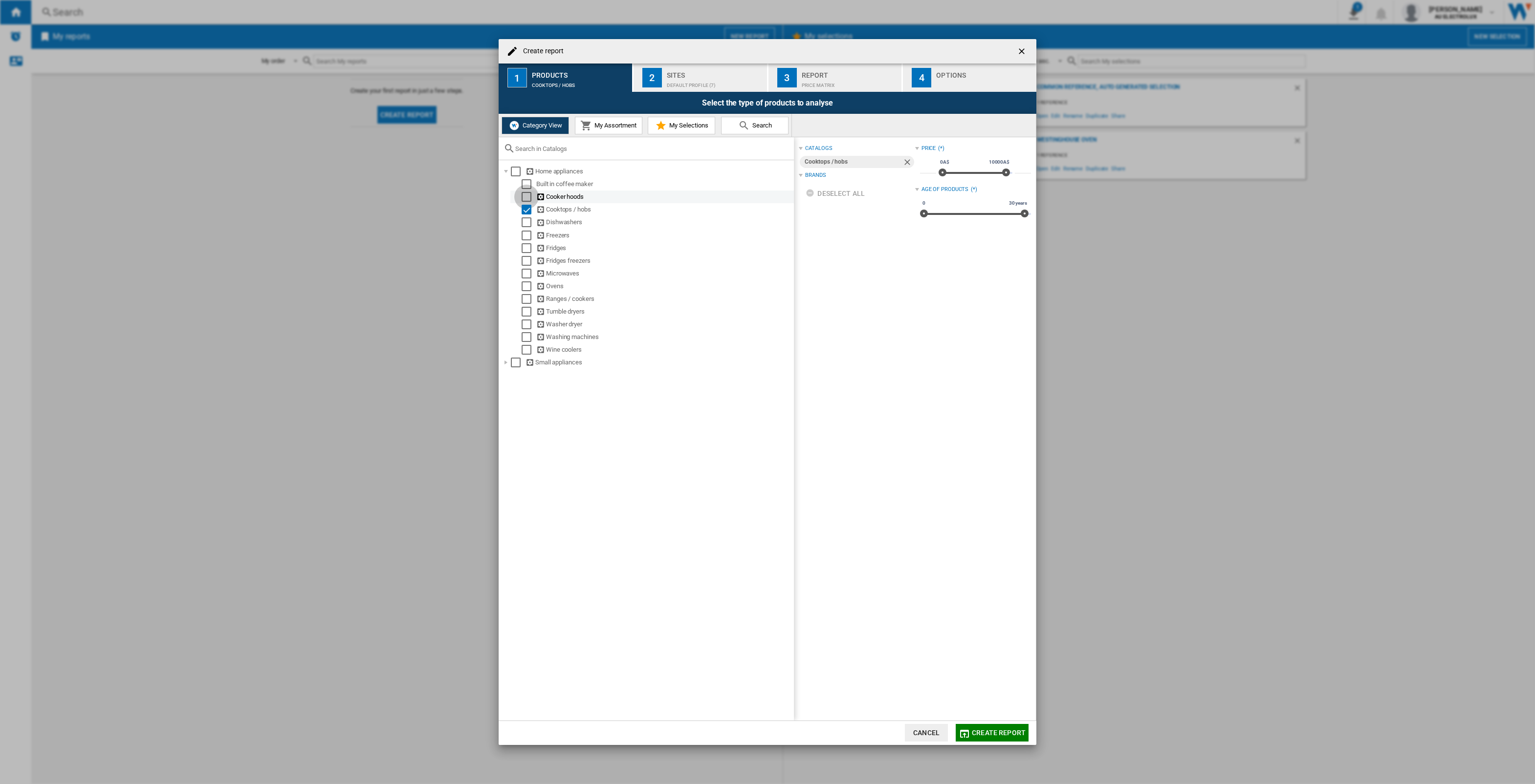
click at [528, 197] on div "Select" at bounding box center [526, 197] width 9 height 9
click at [528, 221] on div "Select" at bounding box center [526, 222] width 9 height 9
click at [526, 234] on div "Select" at bounding box center [526, 236] width 9 height 9
click at [525, 246] on div "Select" at bounding box center [526, 248] width 9 height 9
click at [526, 260] on div "Select" at bounding box center [526, 261] width 9 height 9
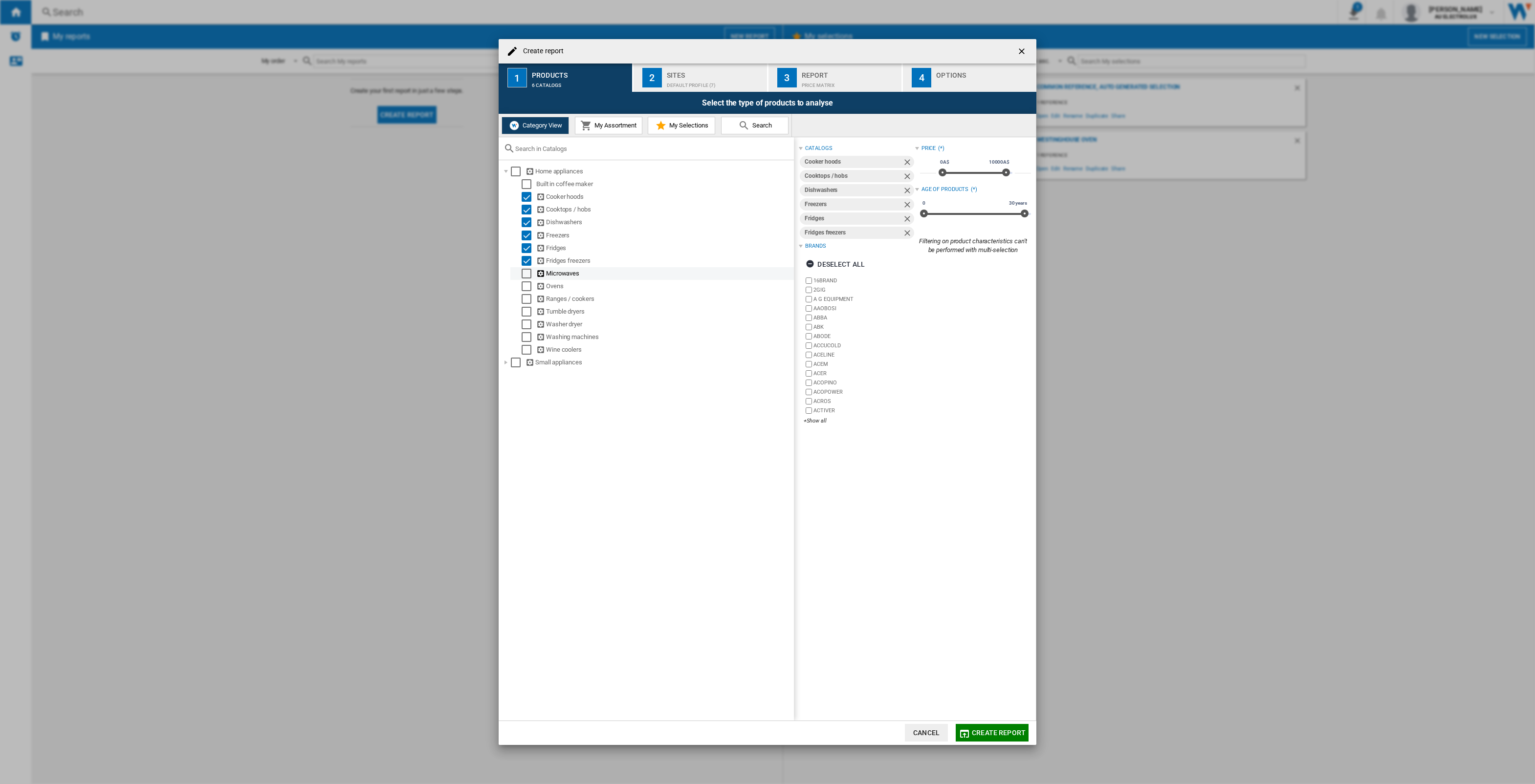
click at [525, 272] on div "Select" at bounding box center [526, 273] width 9 height 9
click at [525, 285] on div "Select" at bounding box center [526, 286] width 9 height 9
click at [525, 299] on div "Select" at bounding box center [526, 299] width 9 height 9
click at [527, 310] on div "Select" at bounding box center [526, 312] width 9 height 9
click at [527, 323] on div "Select" at bounding box center [526, 324] width 9 height 9
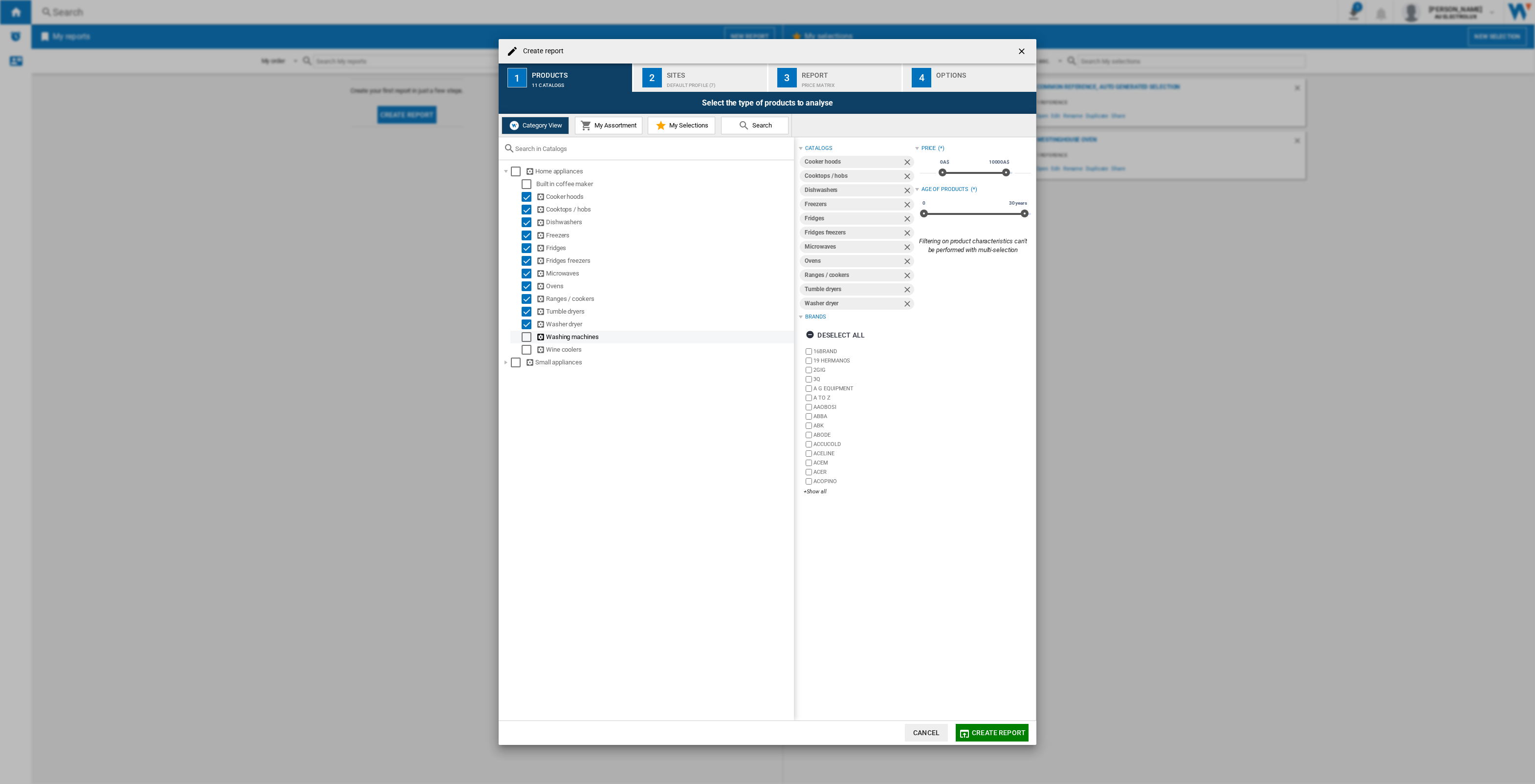
click at [526, 335] on div "Select" at bounding box center [526, 337] width 9 height 9
click at [527, 347] on div "Select" at bounding box center [526, 350] width 9 height 9
click at [504, 362] on div "Create report ..." at bounding box center [505, 363] width 9 height 9
click at [517, 413] on div "Create report ..." at bounding box center [517, 413] width 9 height 9
click at [518, 413] on div "Create report ..." at bounding box center [517, 413] width 9 height 9
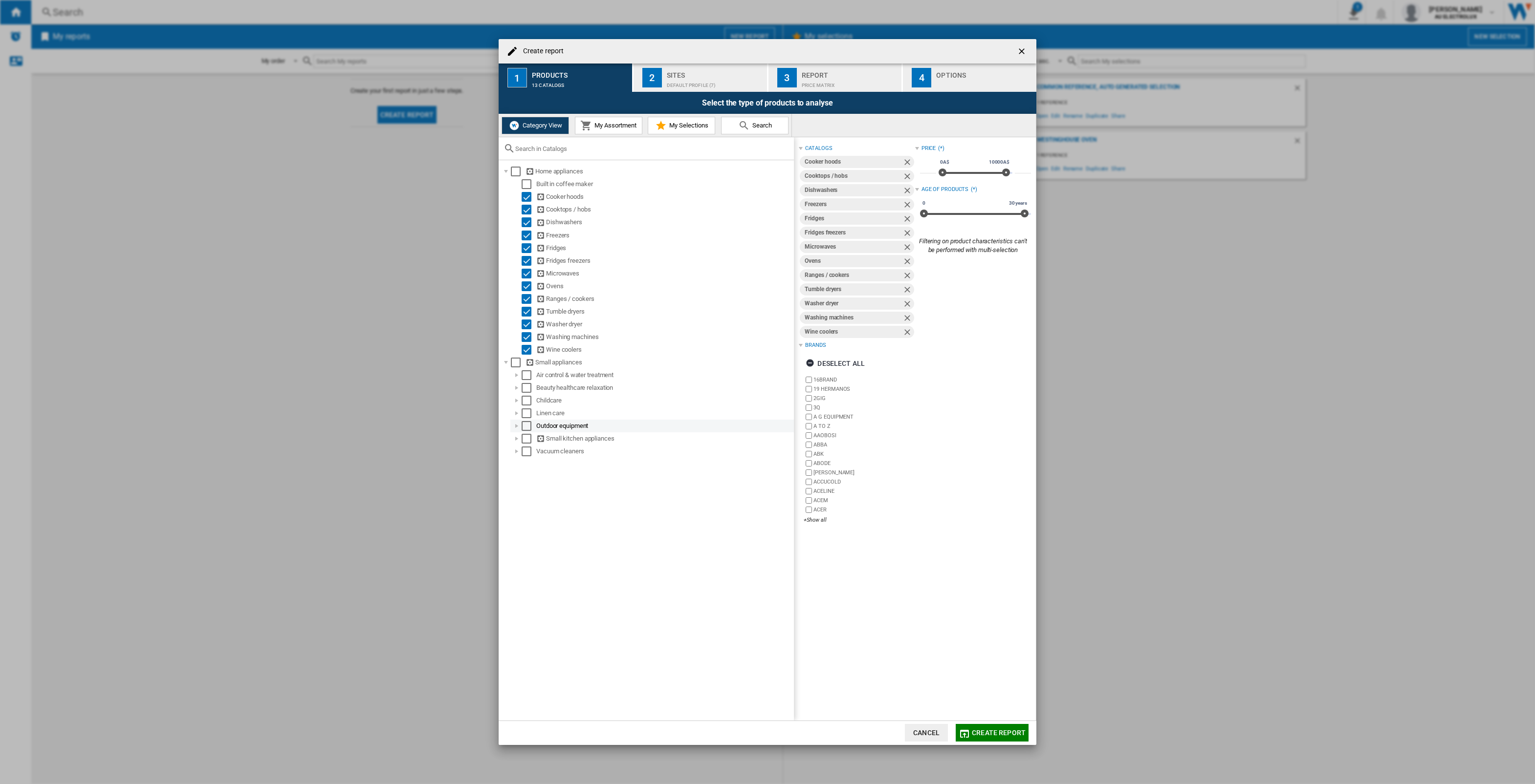
click at [517, 423] on div "Create report ..." at bounding box center [517, 426] width 9 height 9
click at [536, 436] on div "Select" at bounding box center [537, 438] width 9 height 9
click at [516, 488] on div "Create report ..." at bounding box center [517, 489] width 9 height 9
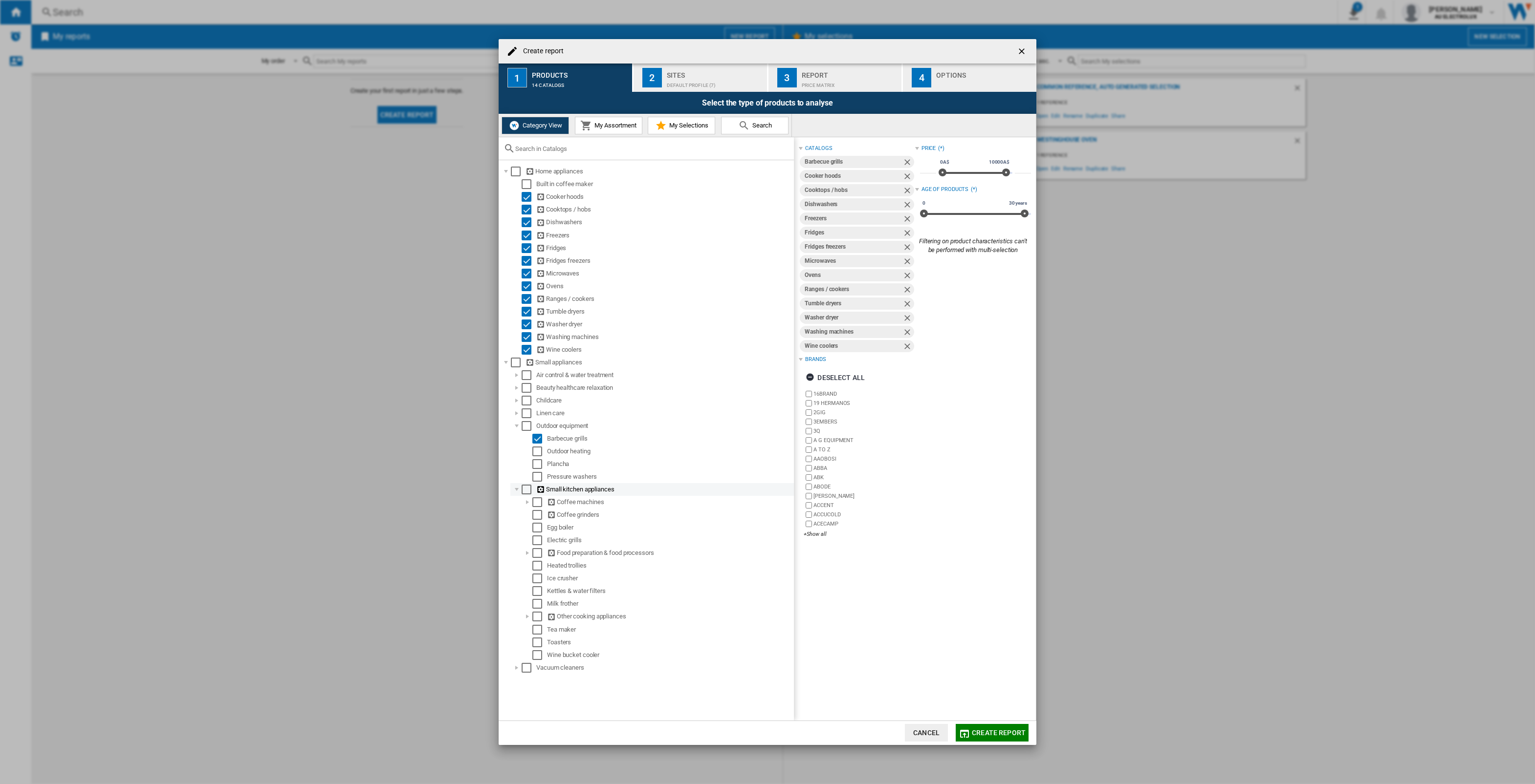
click at [519, 487] on div "Create report ..." at bounding box center [517, 489] width 9 height 9
click at [517, 424] on div "Create report ..." at bounding box center [517, 426] width 9 height 9
click at [822, 535] on div "+Show all" at bounding box center [859, 534] width 111 height 8
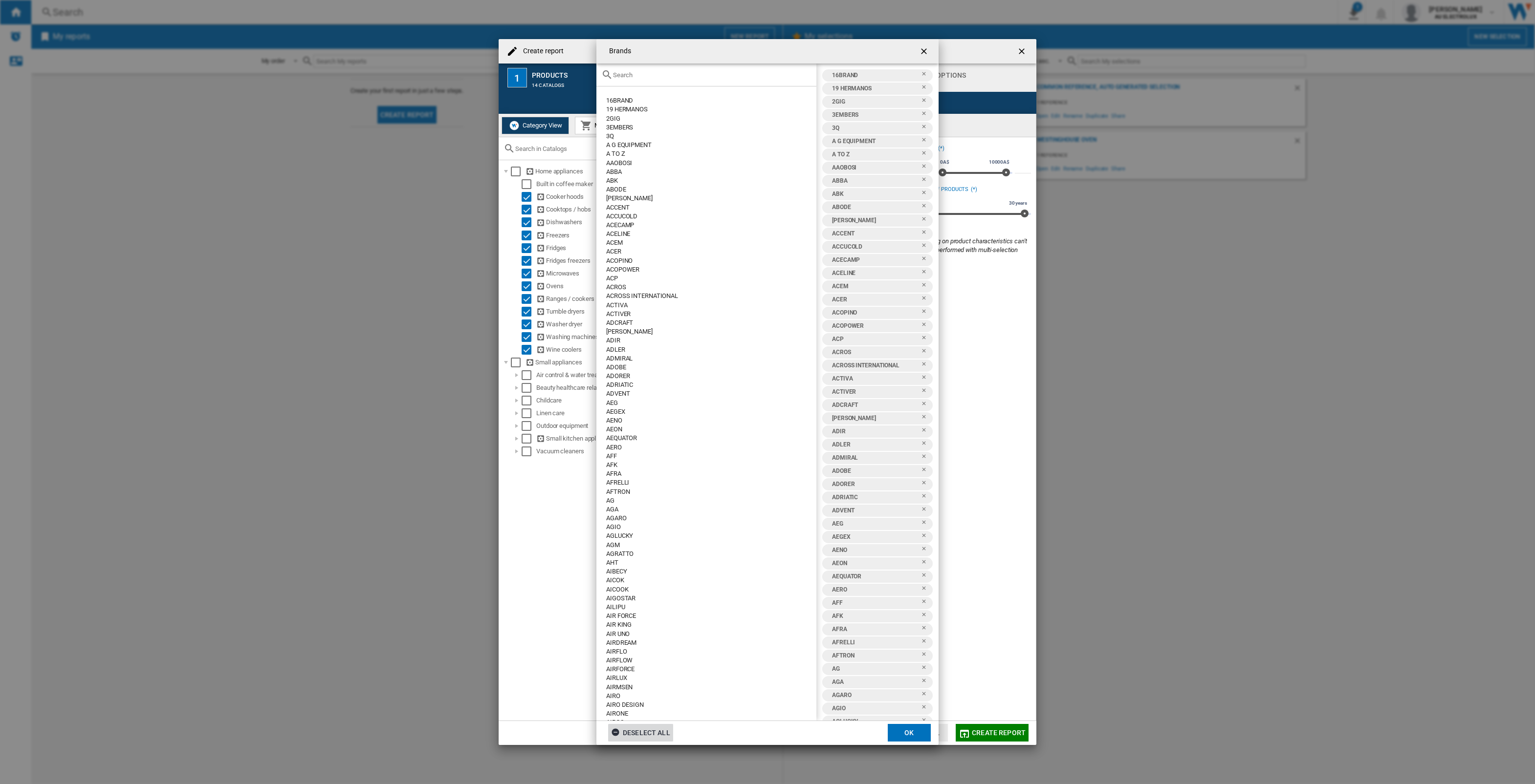
click at [634, 734] on div "Deselect all" at bounding box center [640, 732] width 59 height 18
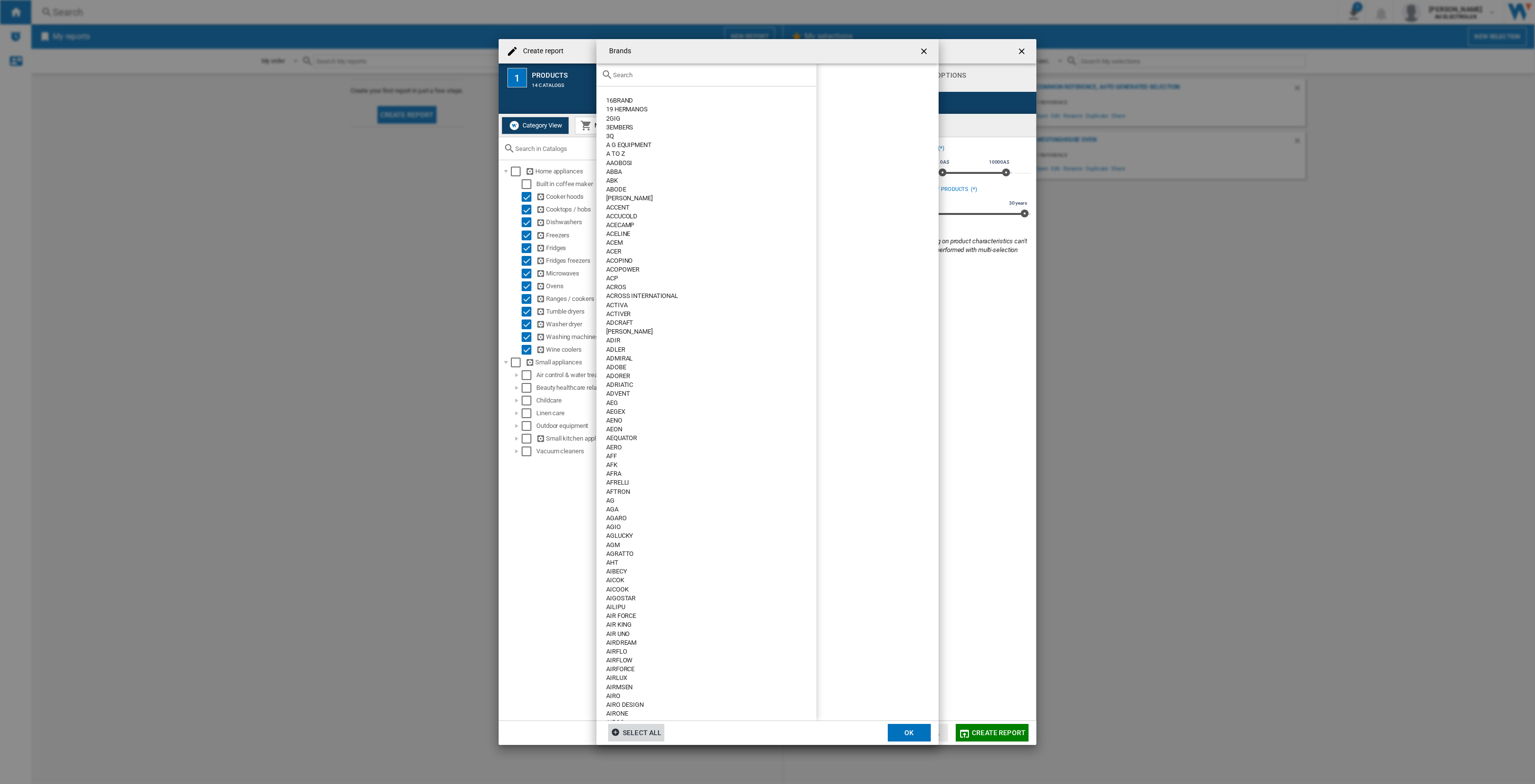
click at [615, 404] on div "AEG" at bounding box center [711, 402] width 210 height 8
click at [654, 73] on input "text" at bounding box center [712, 75] width 199 height 8
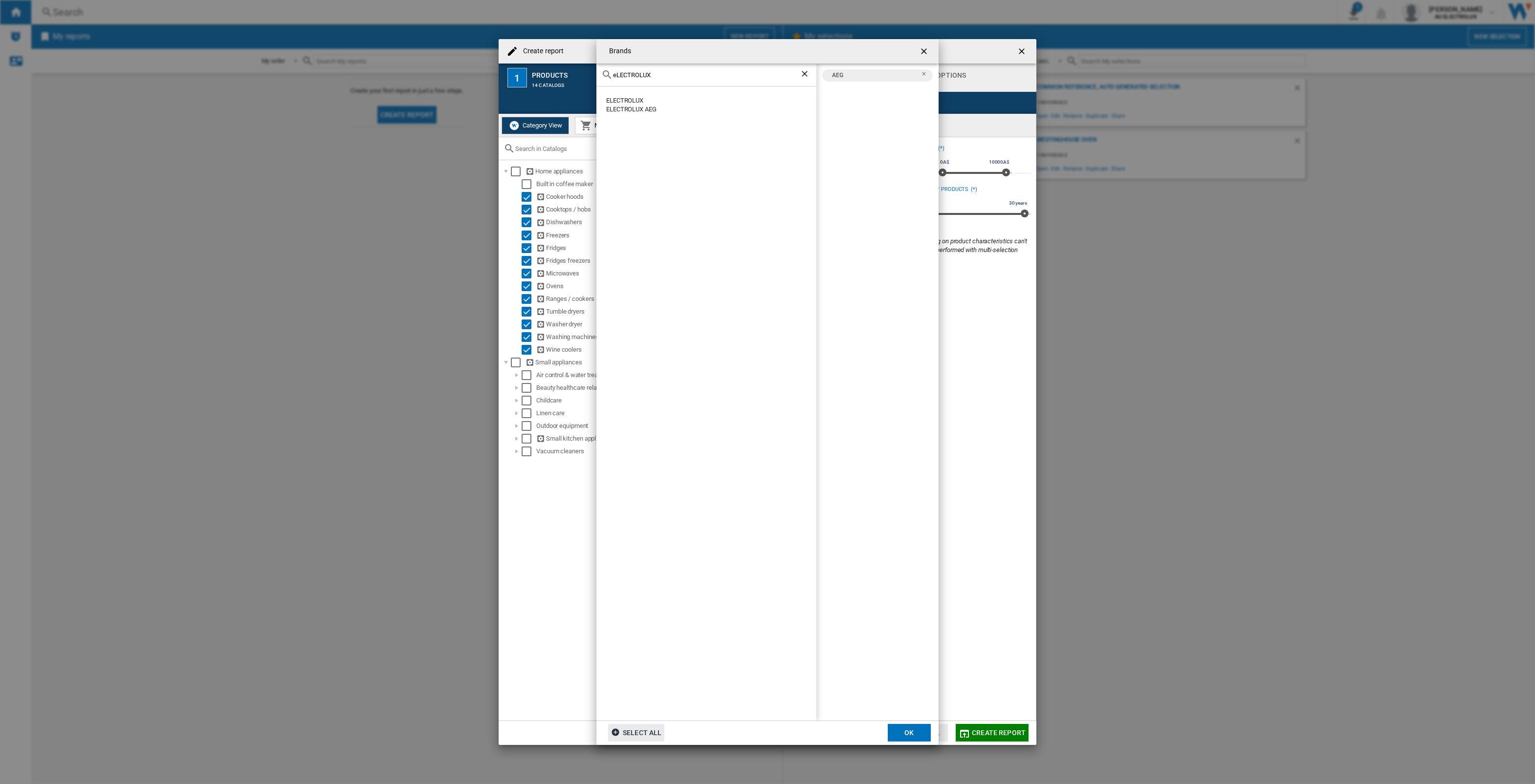
click at [646, 100] on div "ELECTROLUX" at bounding box center [711, 100] width 210 height 8
click at [638, 111] on div "ELECTROLUX AEG" at bounding box center [711, 108] width 210 height 8
drag, startPoint x: 654, startPoint y: 74, endPoint x: 568, endPoint y: 74, distance: 86.0
click at [568, 74] on div "Brands eLECTROLUX ELECTROLUX ELECTROLUX AEG AEG ELECTROLUX ELECTROLUX AEG Selec…" at bounding box center [768, 392] width 1535 height 784
type input "WESTINGHOUSE"
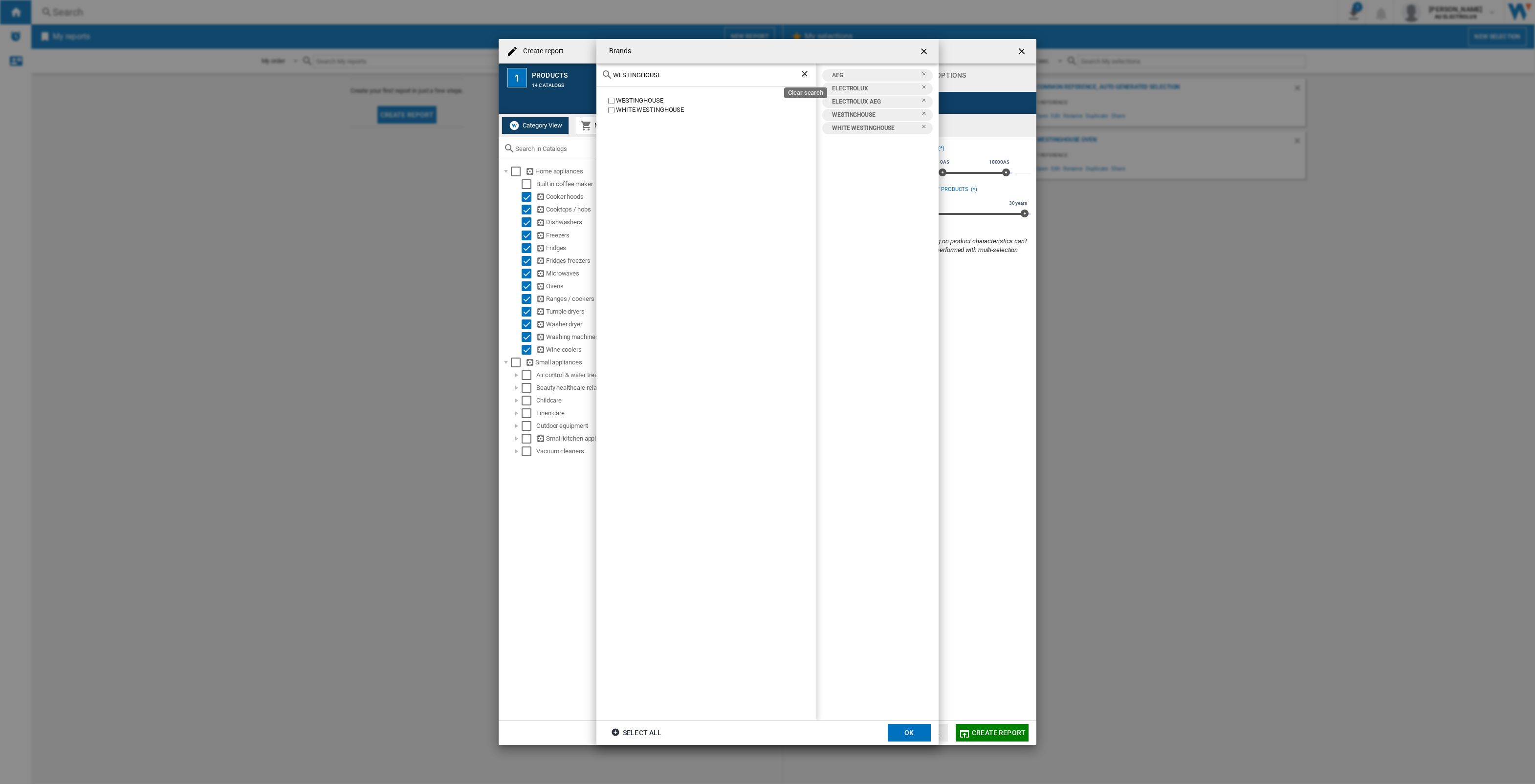
click at [804, 71] on ng-md-icon "Clear search" at bounding box center [805, 74] width 11 height 11
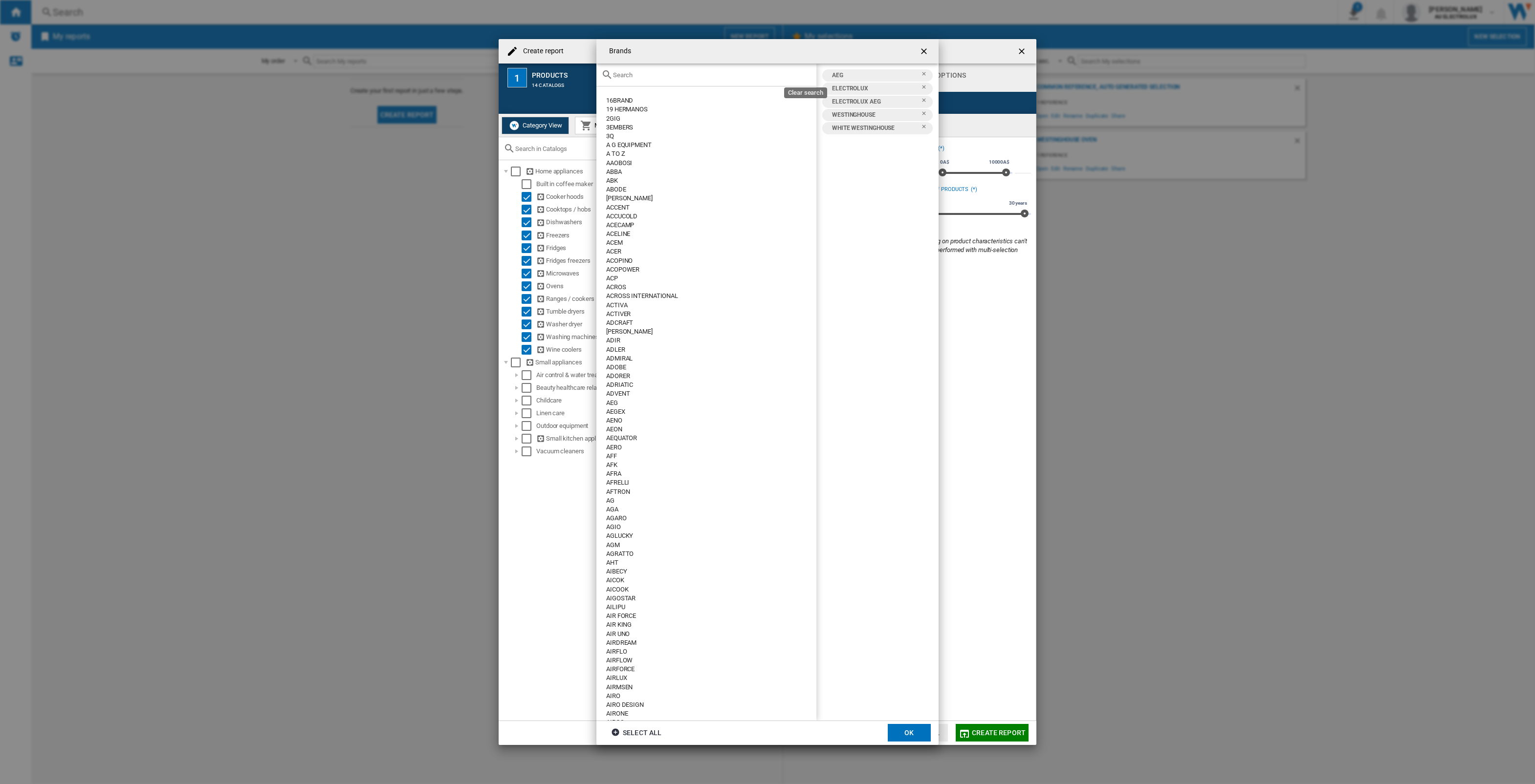
click at [705, 74] on input "text" at bounding box center [712, 75] width 199 height 8
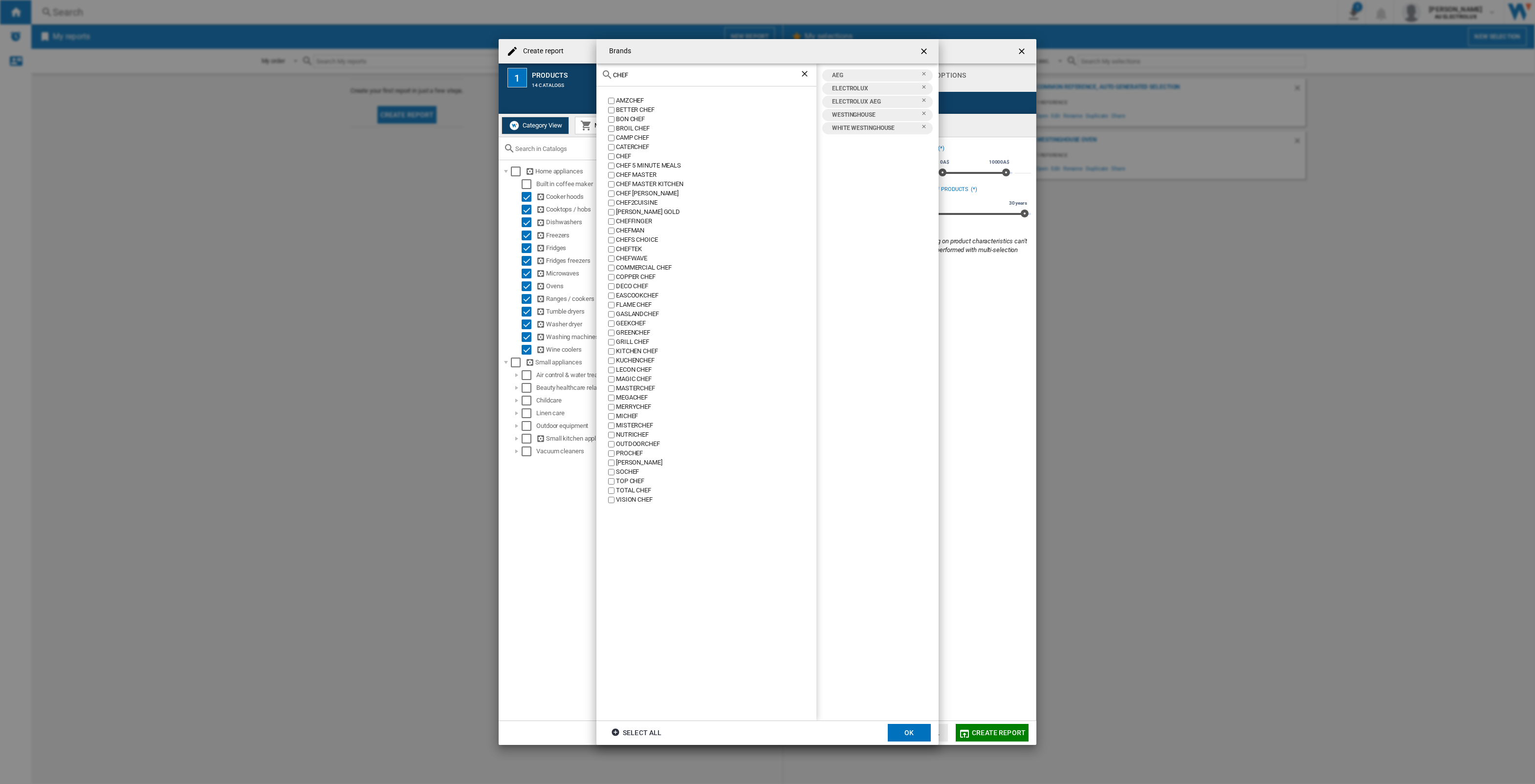
type input "CHEF"
click at [617, 155] on div "CHEF" at bounding box center [716, 156] width 201 height 9
drag, startPoint x: 907, startPoint y: 728, endPoint x: 646, endPoint y: 164, distance: 621.5
click at [908, 729] on button "OK" at bounding box center [910, 732] width 43 height 18
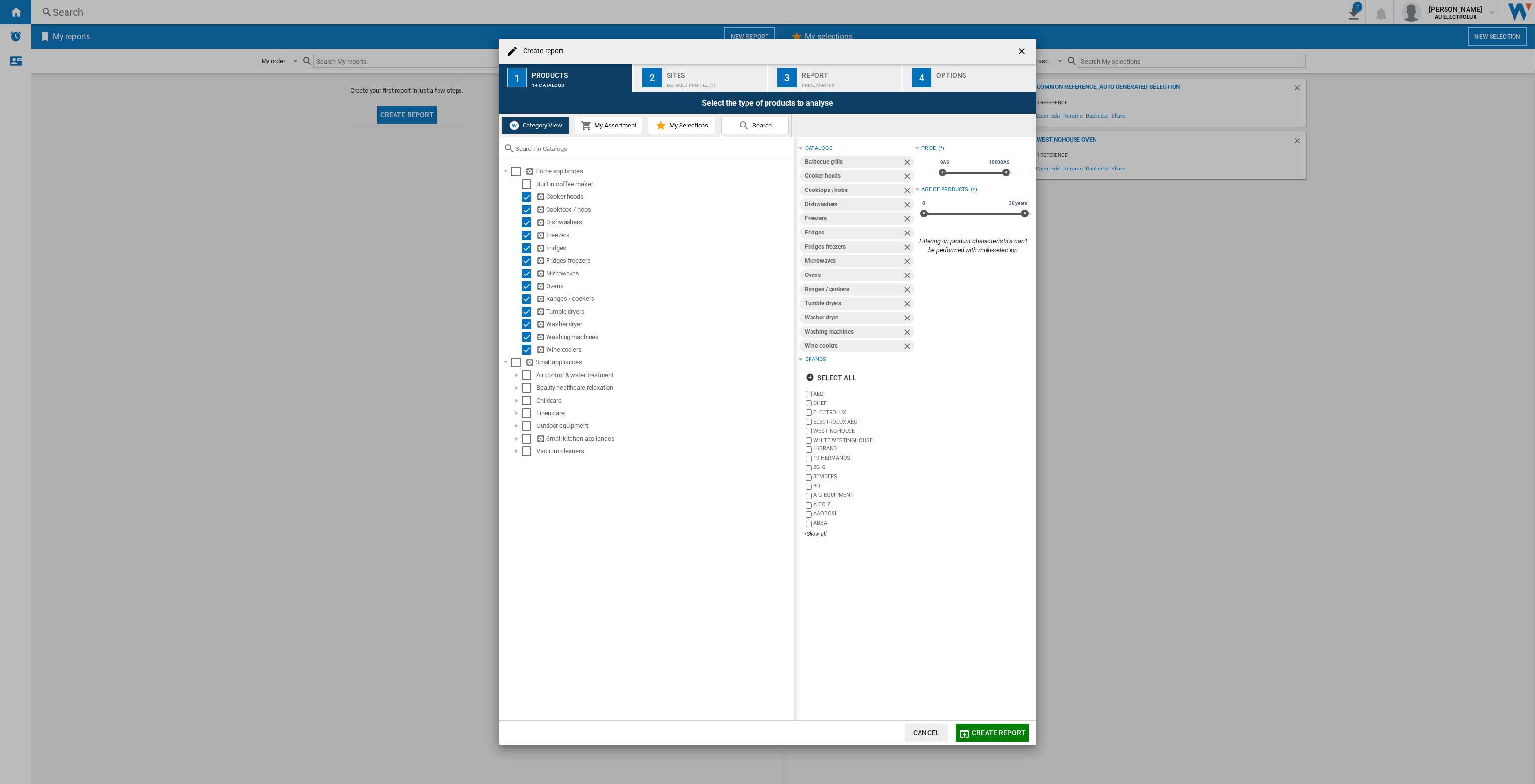
click at [818, 530] on div "AEG CHEF ELECTROLUX ELECTROLUX AEG WESTINGHOUSE WHITE WESTINGHOUSE 16BRAND 19 H…" at bounding box center [859, 465] width 111 height 151
click at [818, 535] on div "+Show all" at bounding box center [859, 534] width 111 height 8
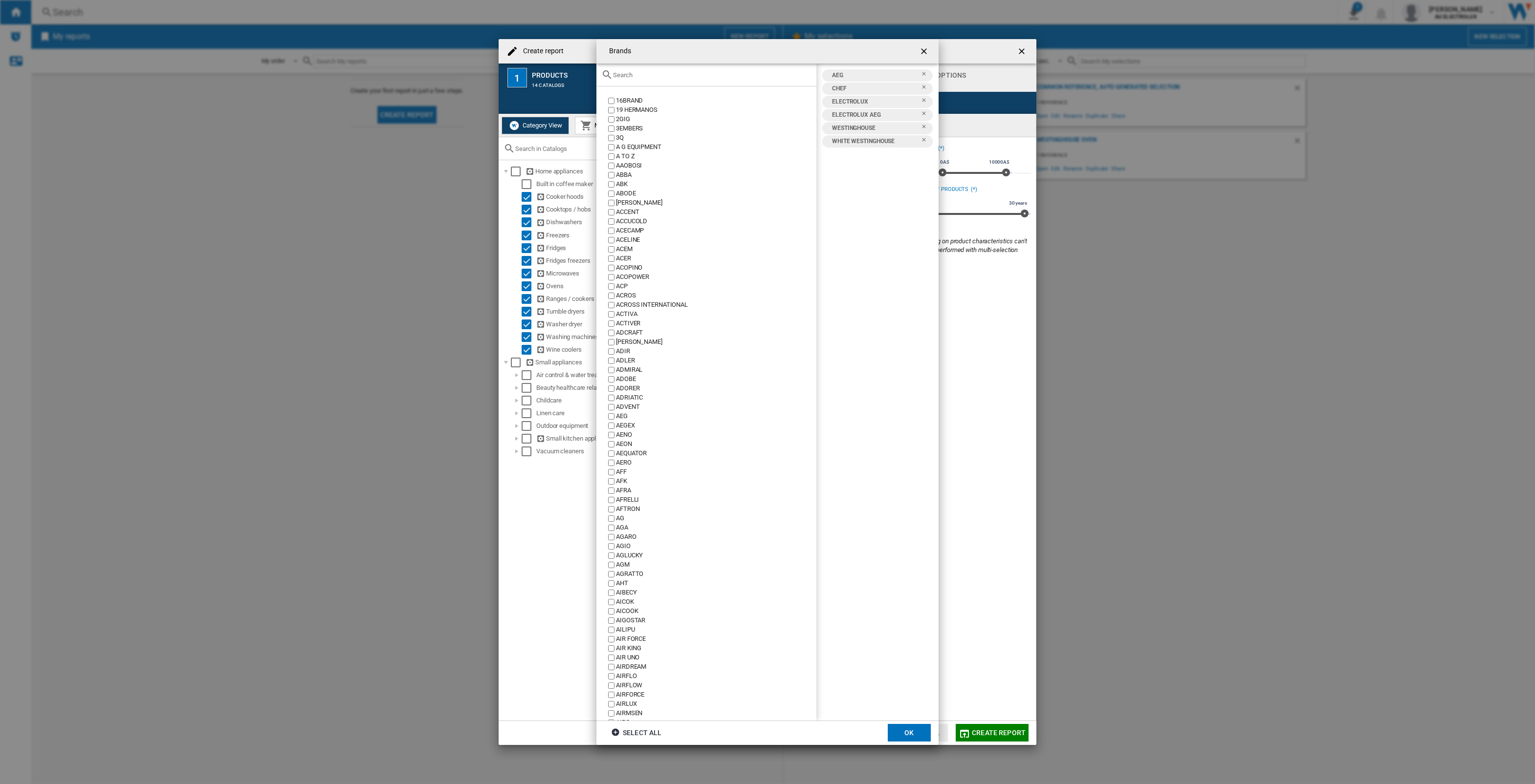
click at [684, 75] on input "Brands 16BRAND ..." at bounding box center [712, 75] width 199 height 8
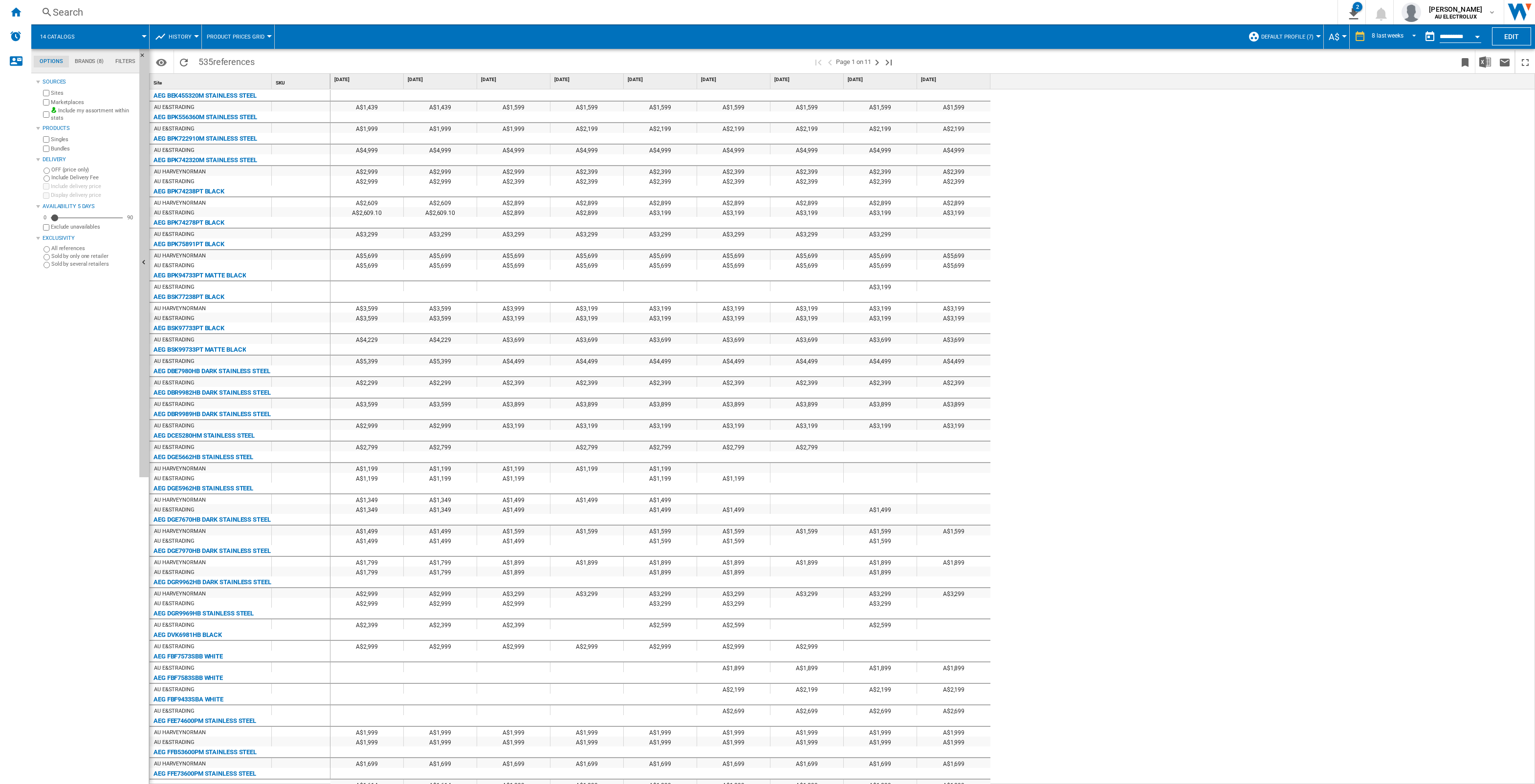
click at [1290, 169] on div "A$1,439 A$1,439 A$1,599 A$1,599 A$1,599 A$1,599 A$1,599 A$1,599 A$1,599 A$1,999…" at bounding box center [933, 437] width 1205 height 695
click at [1386, 37] on div "8 last weeks" at bounding box center [1388, 36] width 32 height 7
click at [1387, 37] on div "4 last weeks" at bounding box center [1384, 37] width 32 height 8
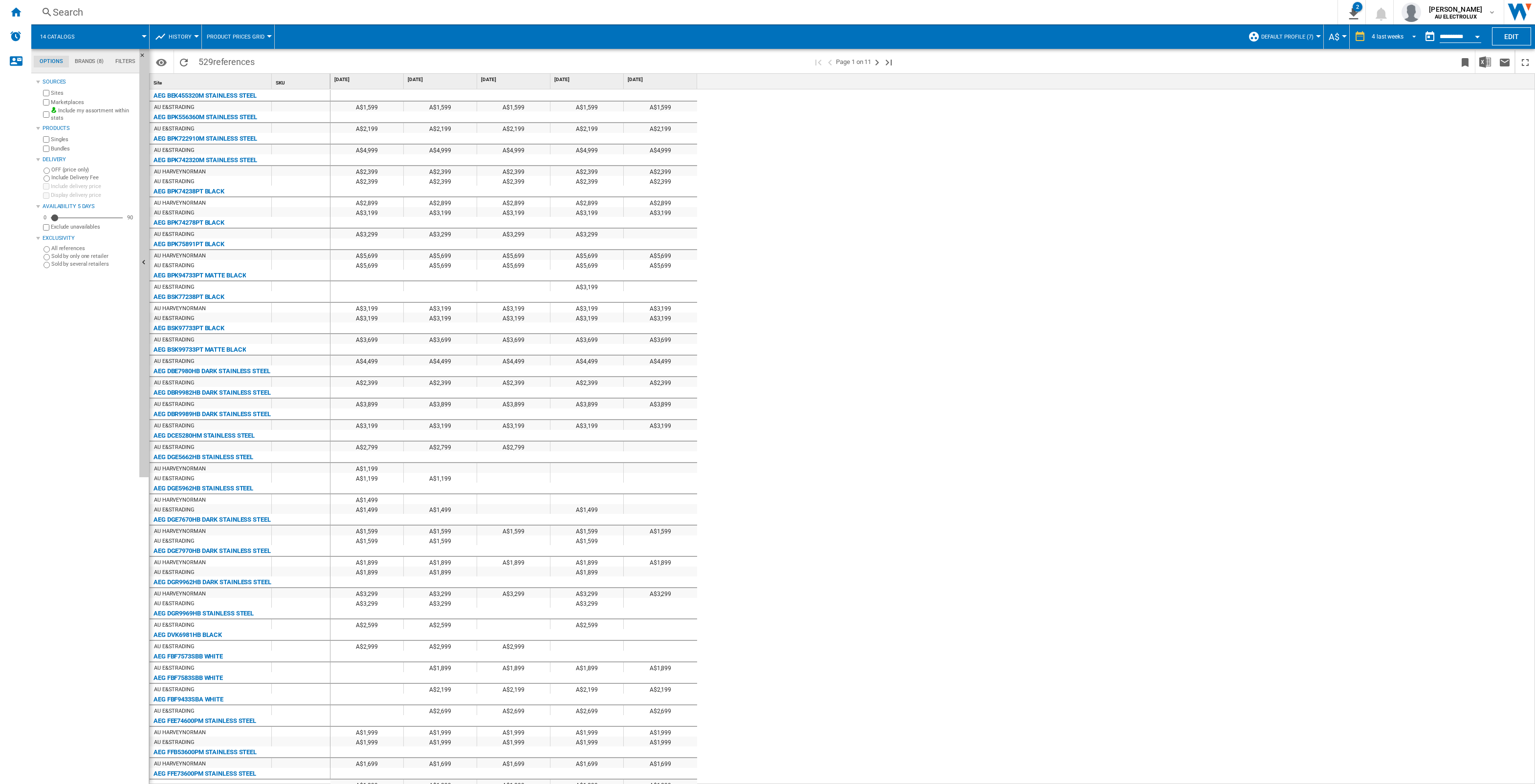
click at [1406, 35] on span "REPORTS.WIZARD.STEPS.REPORT.STEPS.REPORT_OPTIONS.PERIOD: 4 last weeks" at bounding box center [1411, 35] width 11 height 8
click at [1394, 50] on div "8 last weeks" at bounding box center [1384, 52] width 32 height 8
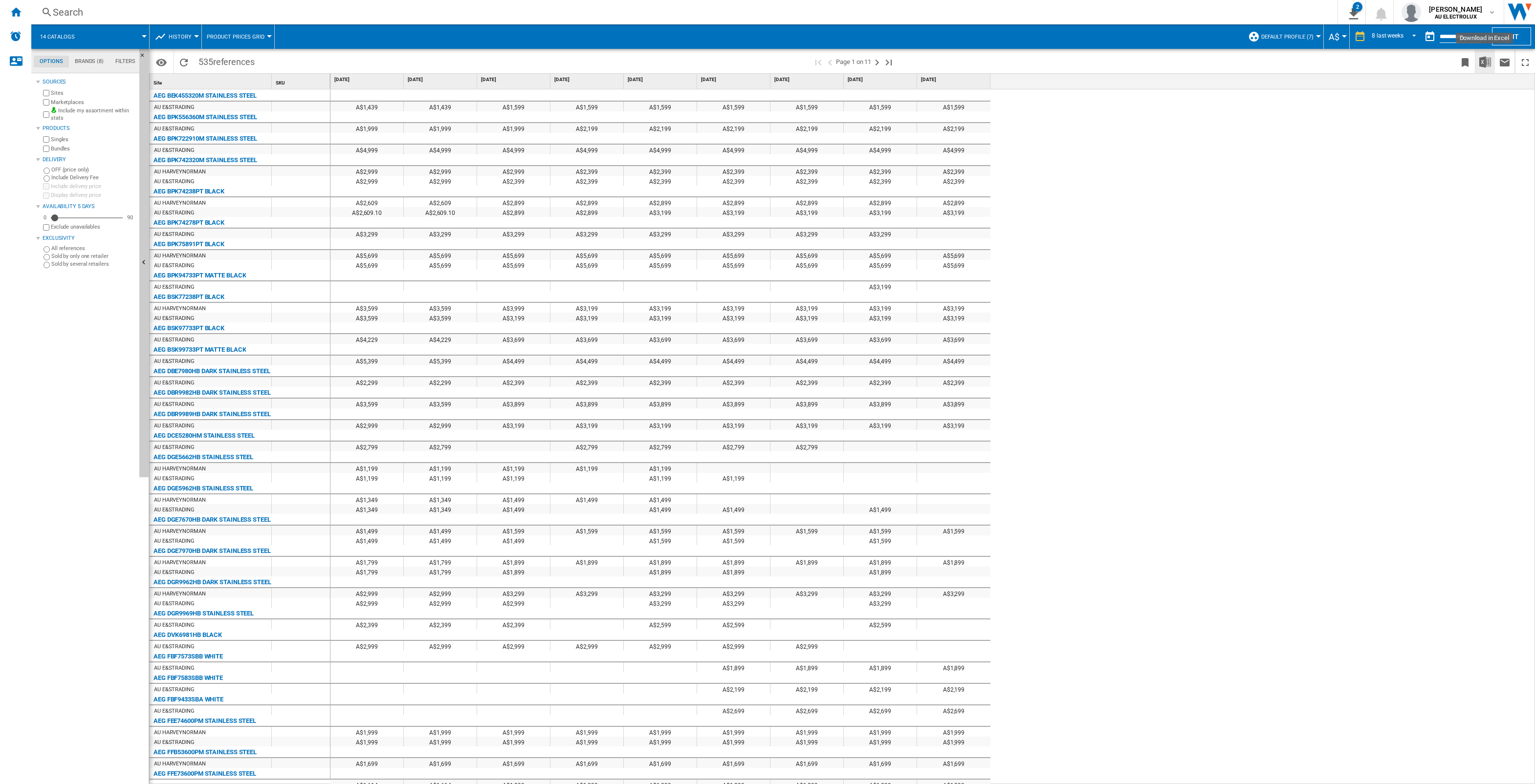
click at [1487, 62] on img "Download in Excel" at bounding box center [1485, 62] width 11 height 11
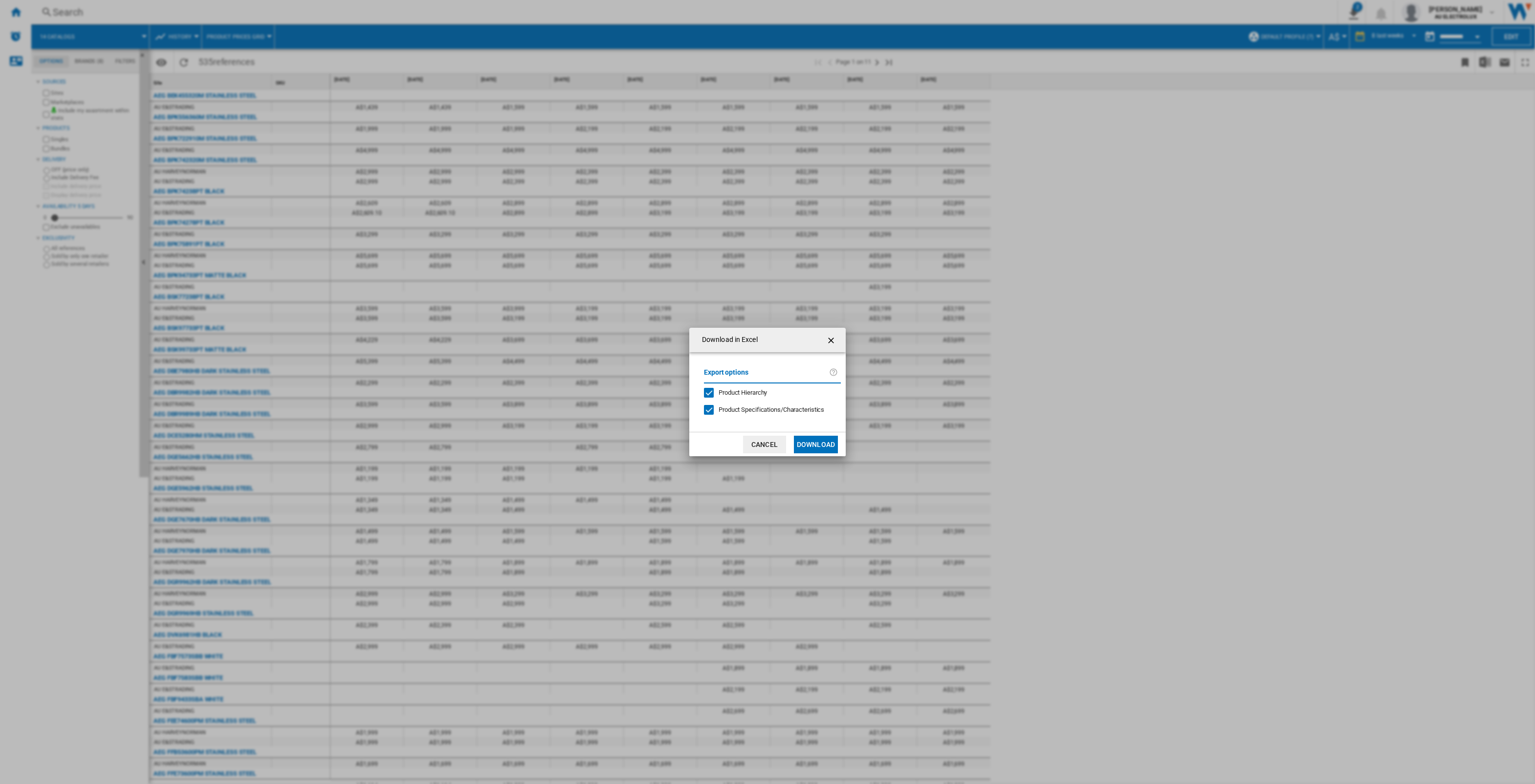
click at [820, 448] on button "Download" at bounding box center [816, 444] width 44 height 18
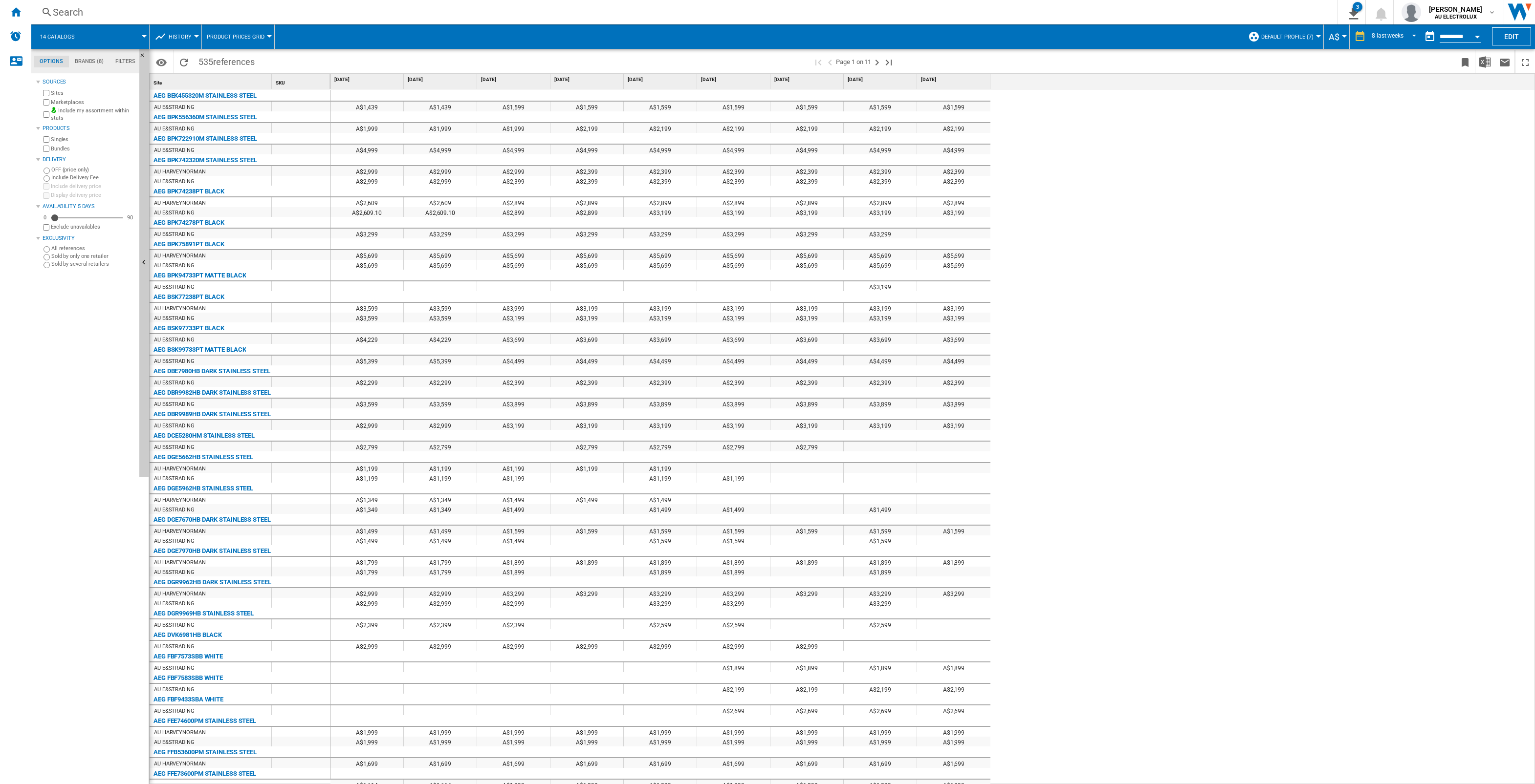
click at [1307, 289] on div "A$1,439 A$1,439 A$1,599 A$1,599 A$1,599 A$1,599 A$1,599 A$1,599 A$1,599 A$1,999…" at bounding box center [933, 437] width 1205 height 695
